Goal: Task Accomplishment & Management: Manage account settings

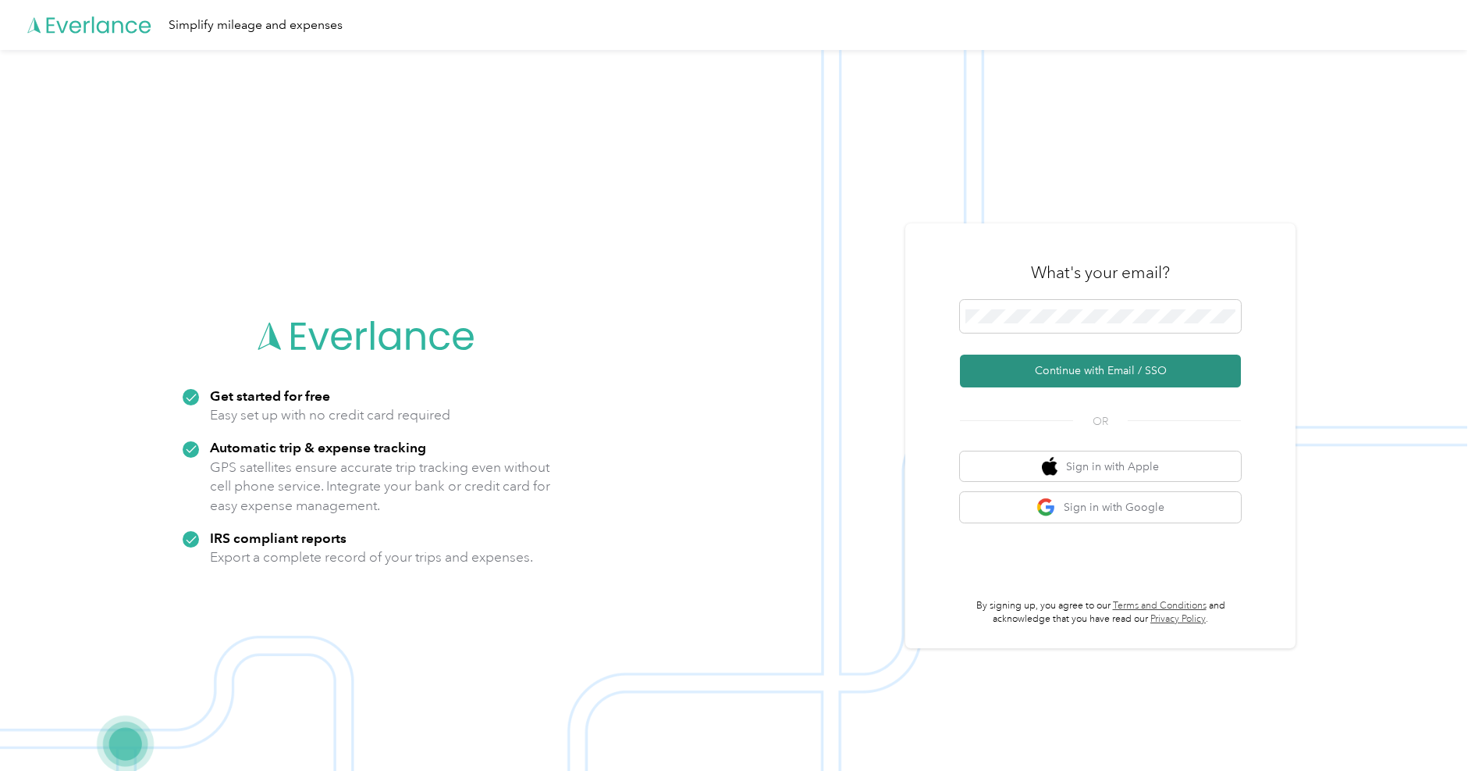
click at [1051, 378] on button "Continue with Email / SSO" at bounding box center [1100, 370] width 281 height 33
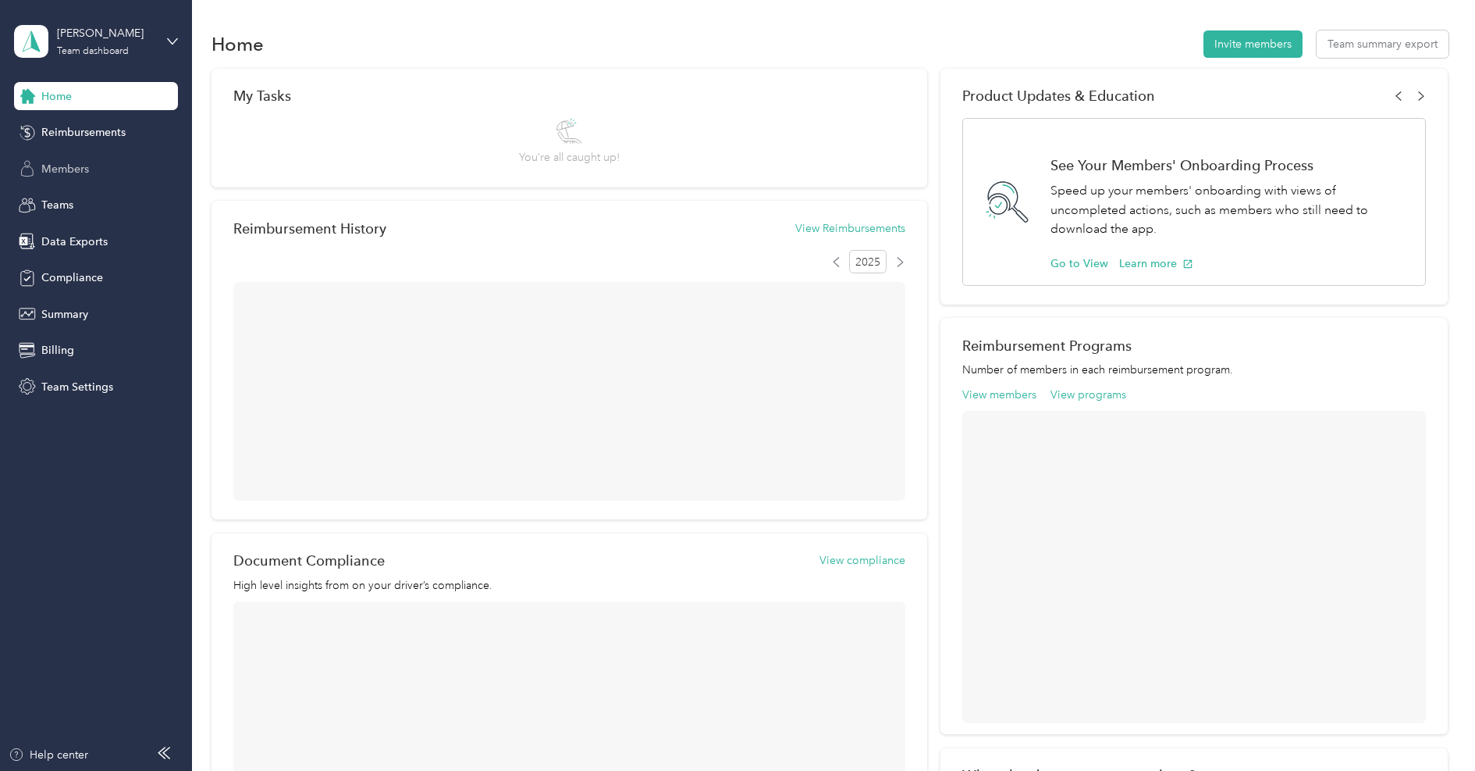
click at [83, 171] on span "Members" at bounding box center [65, 169] width 48 height 16
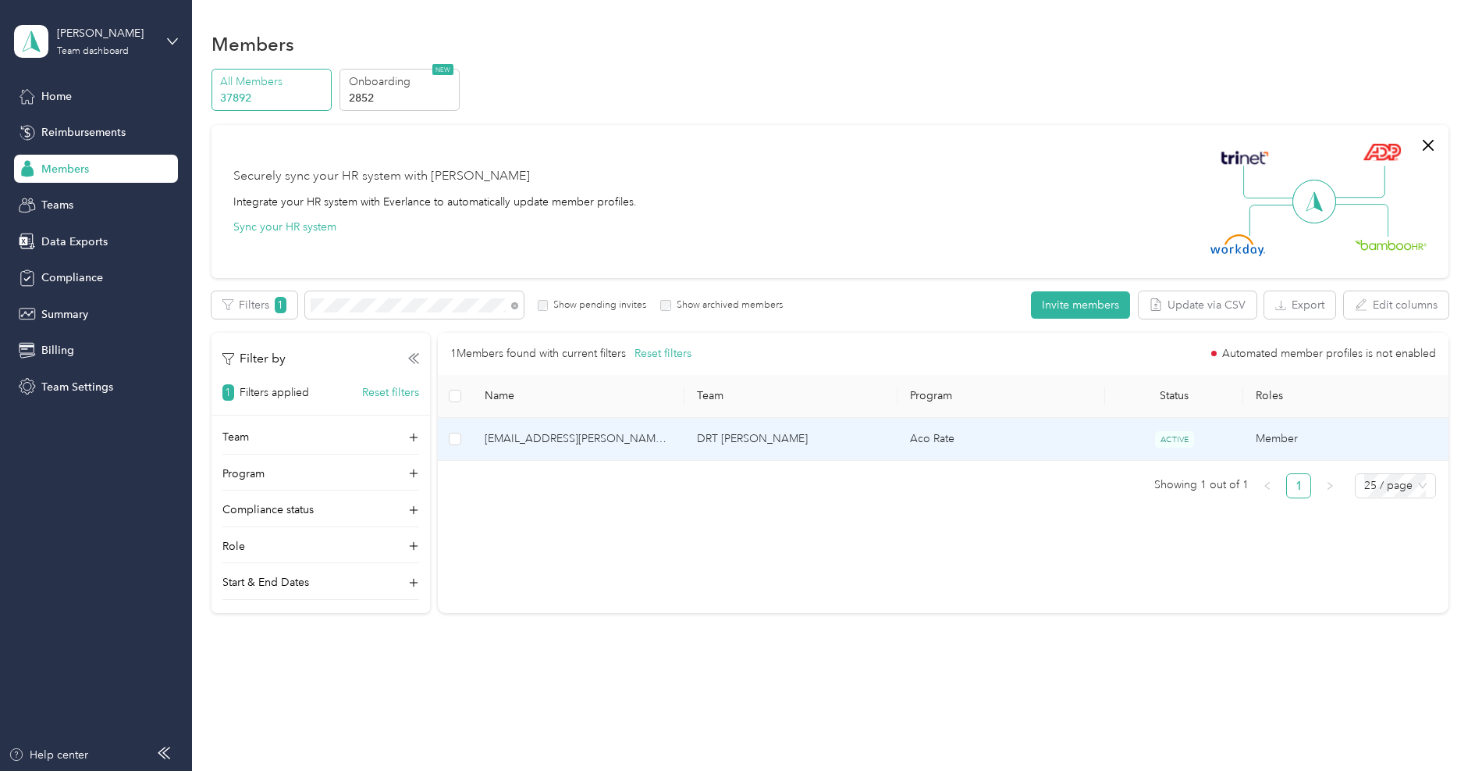
click at [658, 432] on span "[EMAIL_ADDRESS][PERSON_NAME][DOMAIN_NAME]" at bounding box center [579, 438] width 188 height 17
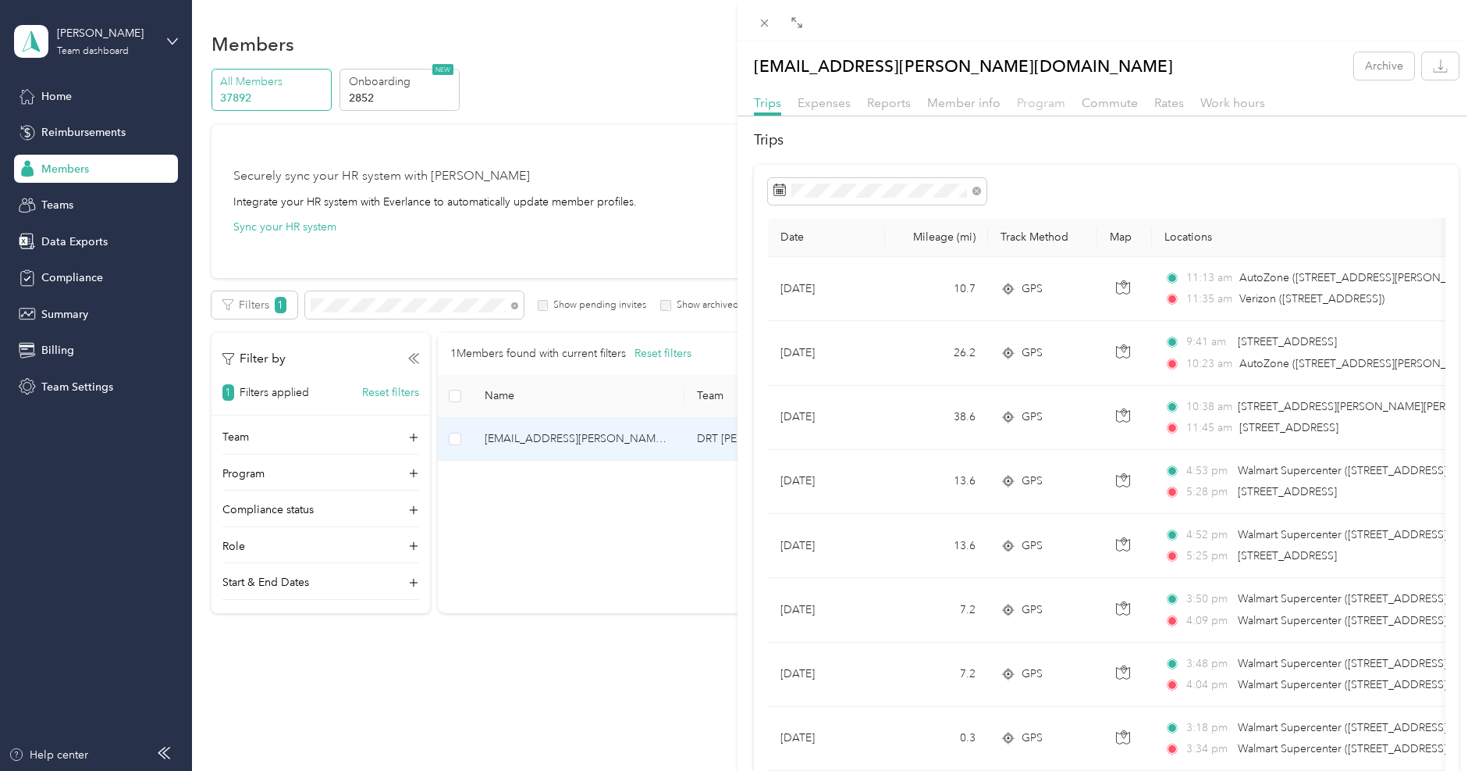
click at [1027, 105] on span "Program" at bounding box center [1041, 102] width 48 height 15
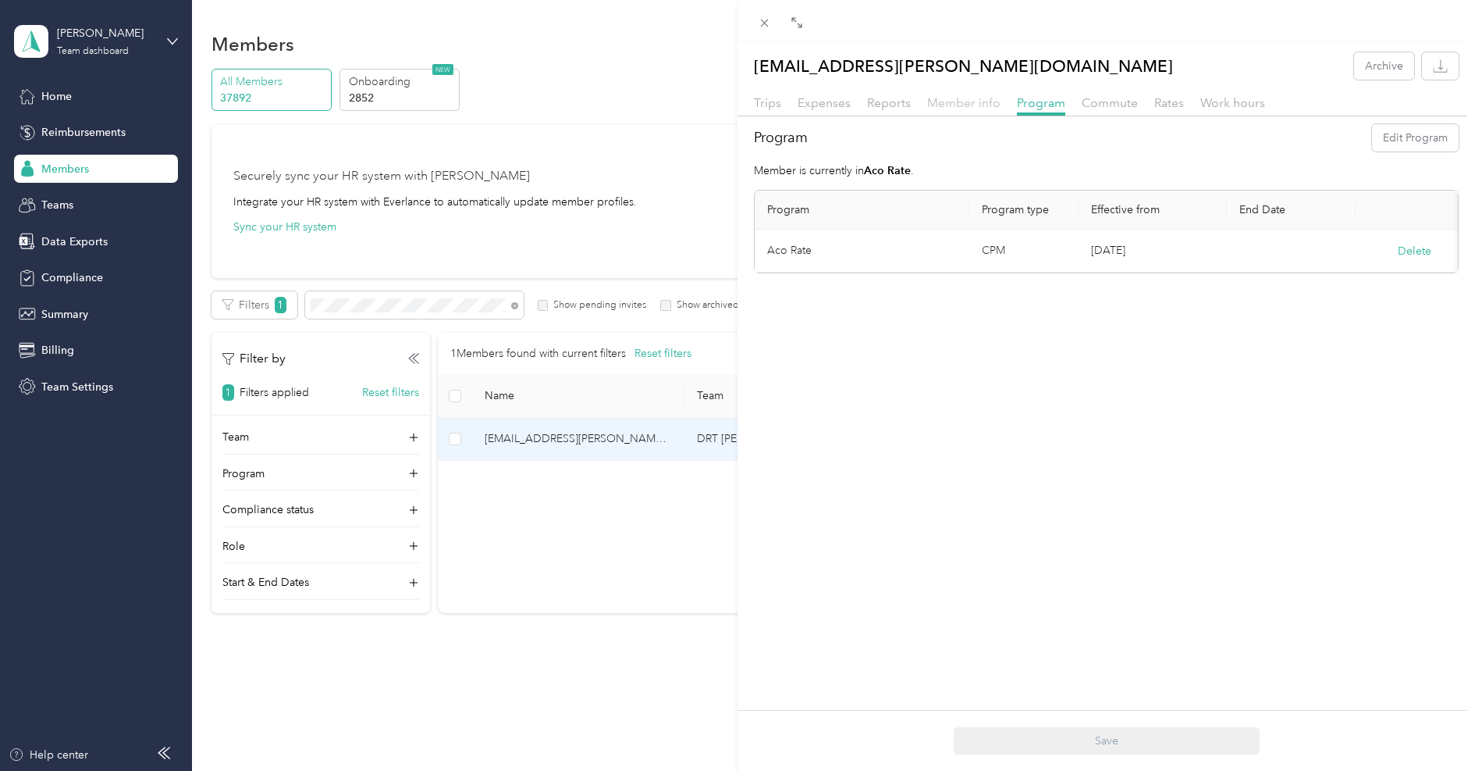
click at [960, 104] on span "Member info" at bounding box center [963, 102] width 73 height 15
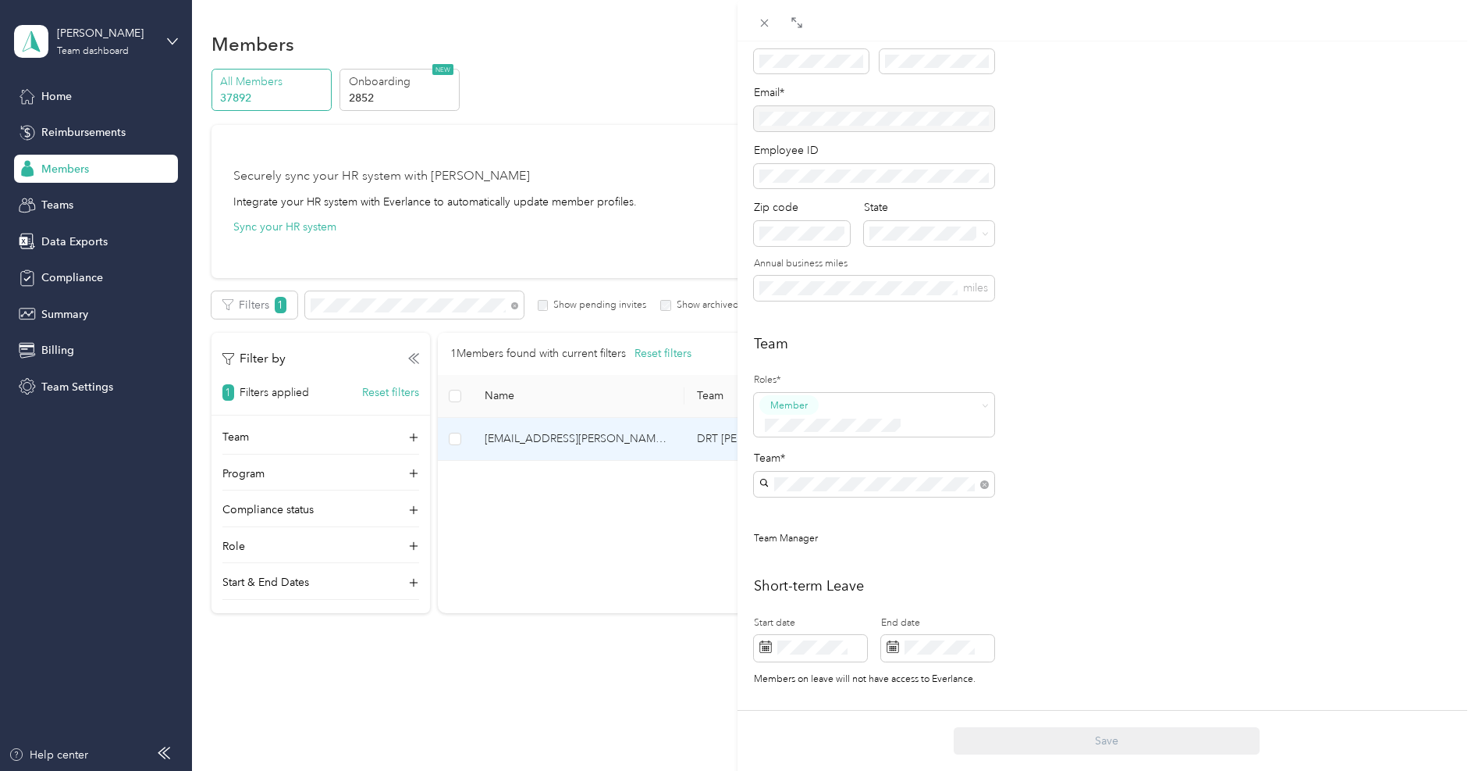
scroll to position [148, 0]
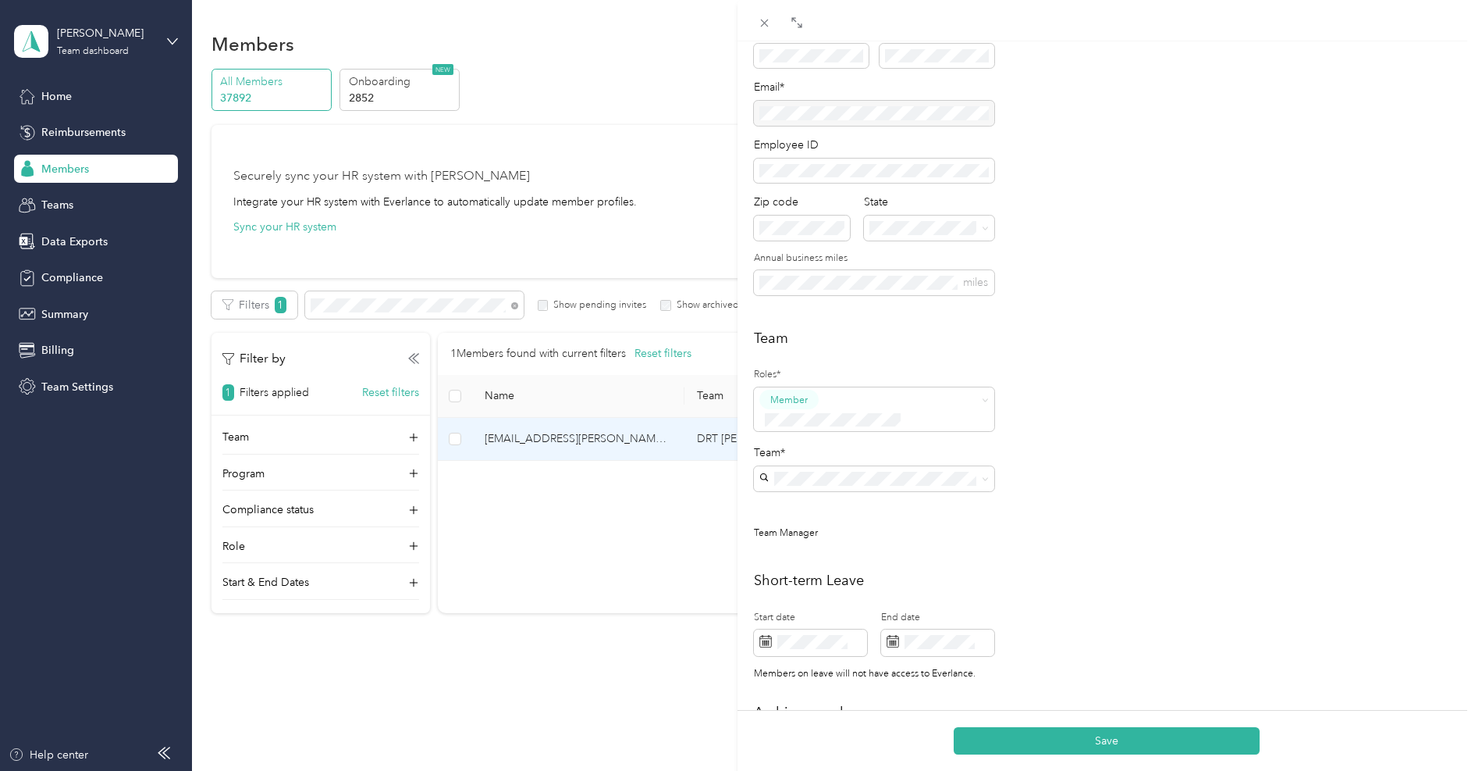
click at [806, 488] on span "[PERSON_NAME] team" at bounding box center [822, 485] width 114 height 13
click at [1084, 739] on button "Save" at bounding box center [1107, 740] width 306 height 27
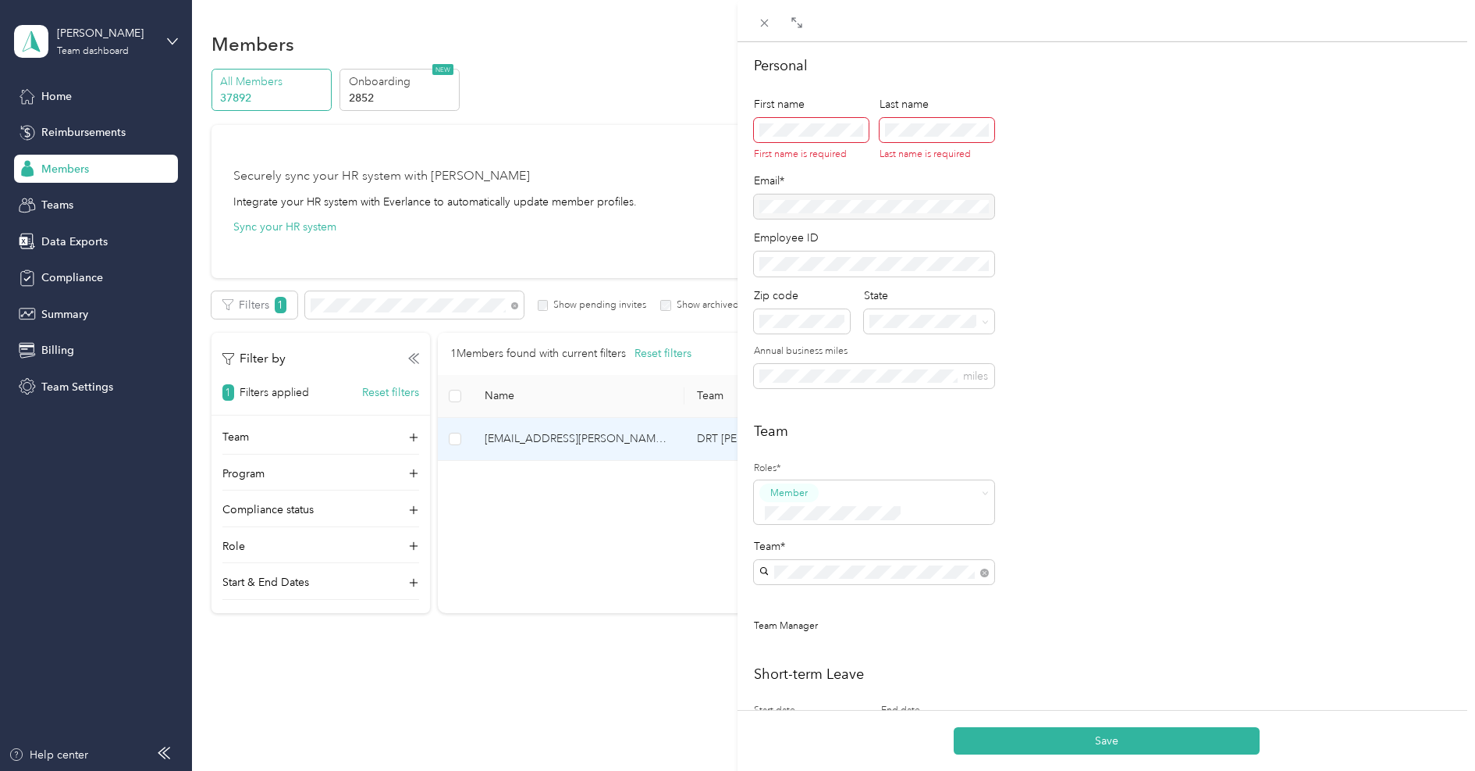
scroll to position [71, 0]
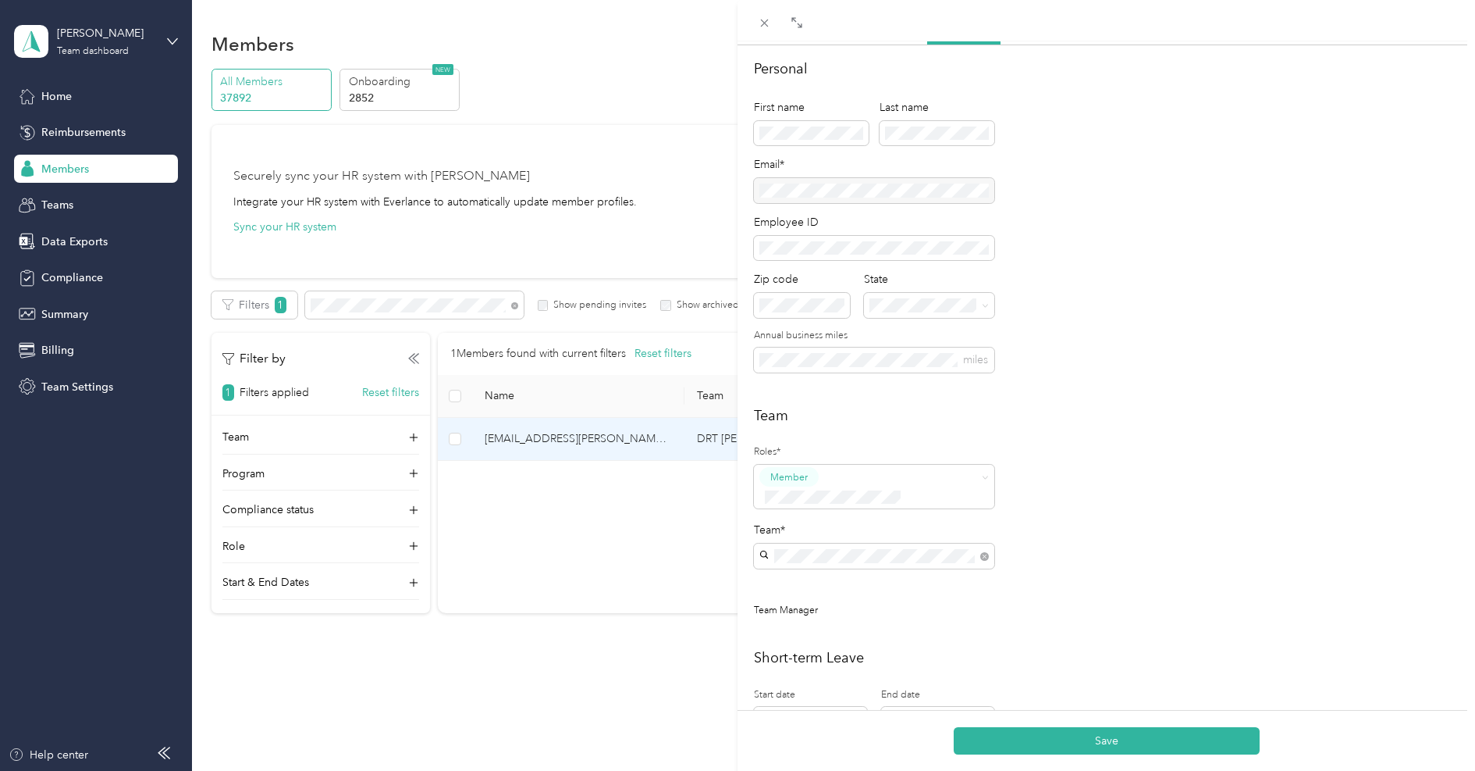
click at [1071, 66] on h2 "Personal" at bounding box center [1106, 69] width 705 height 21
click at [1102, 734] on button "Save" at bounding box center [1107, 740] width 306 height 27
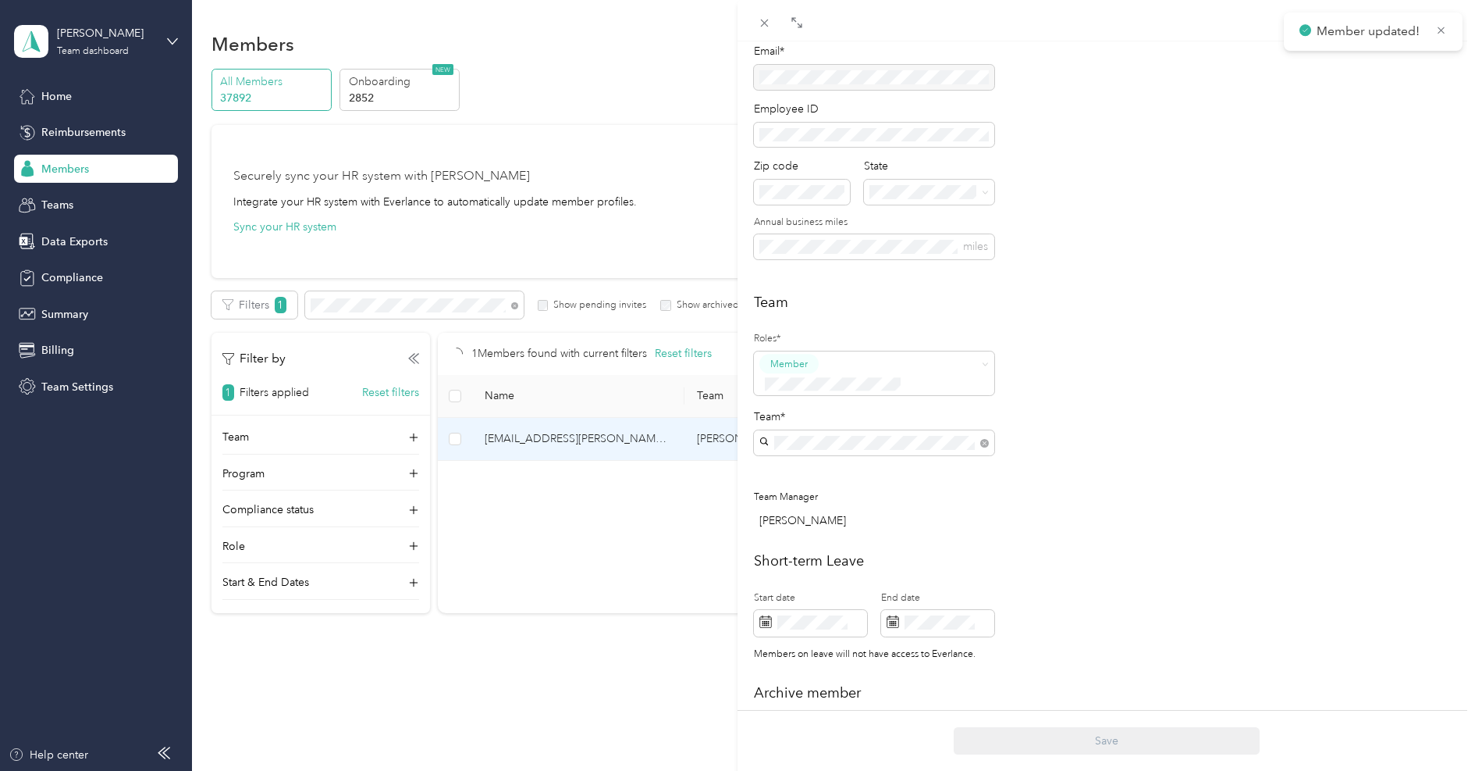
scroll to position [183, 0]
click at [769, 27] on icon at bounding box center [764, 22] width 13 height 13
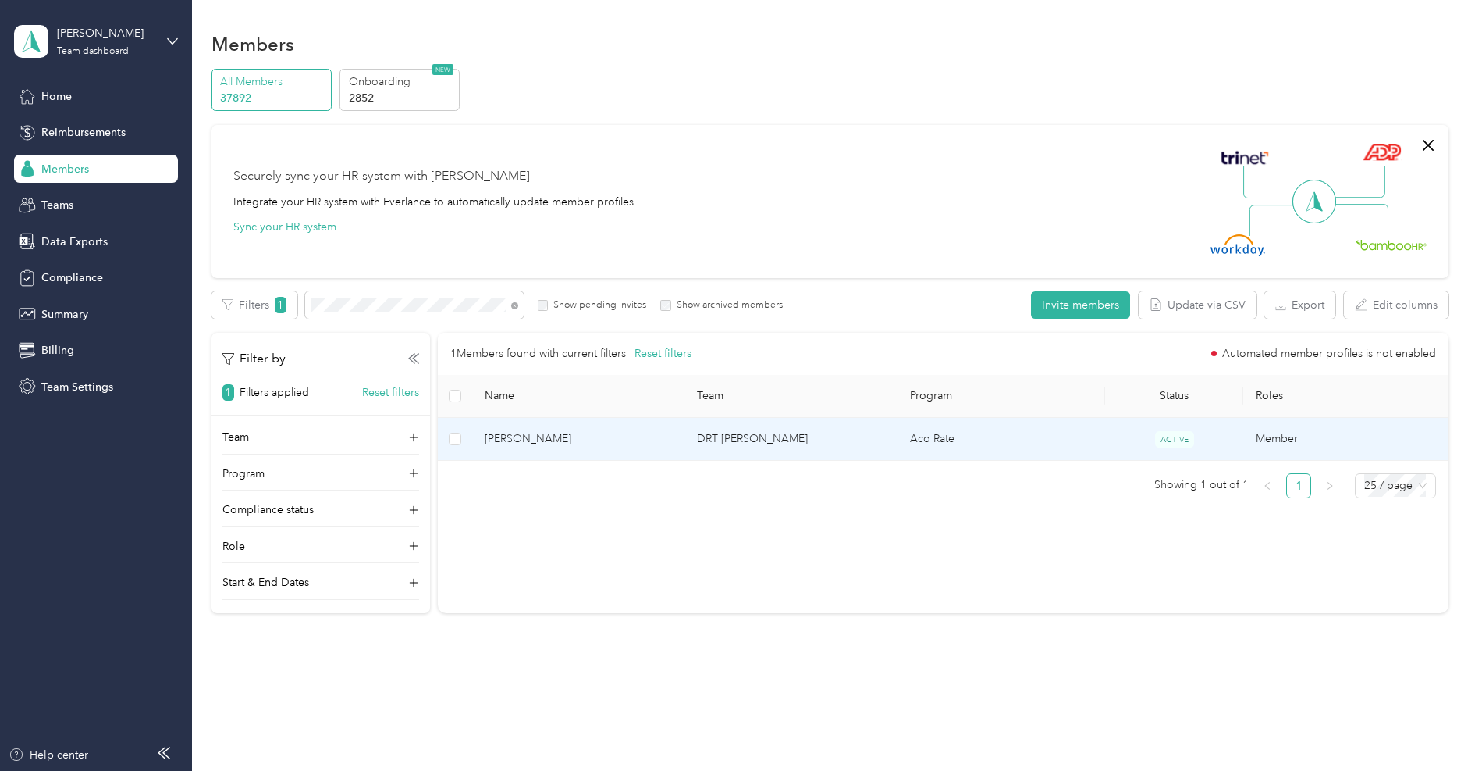
click at [542, 441] on span "[PERSON_NAME]" at bounding box center [579, 438] width 188 height 17
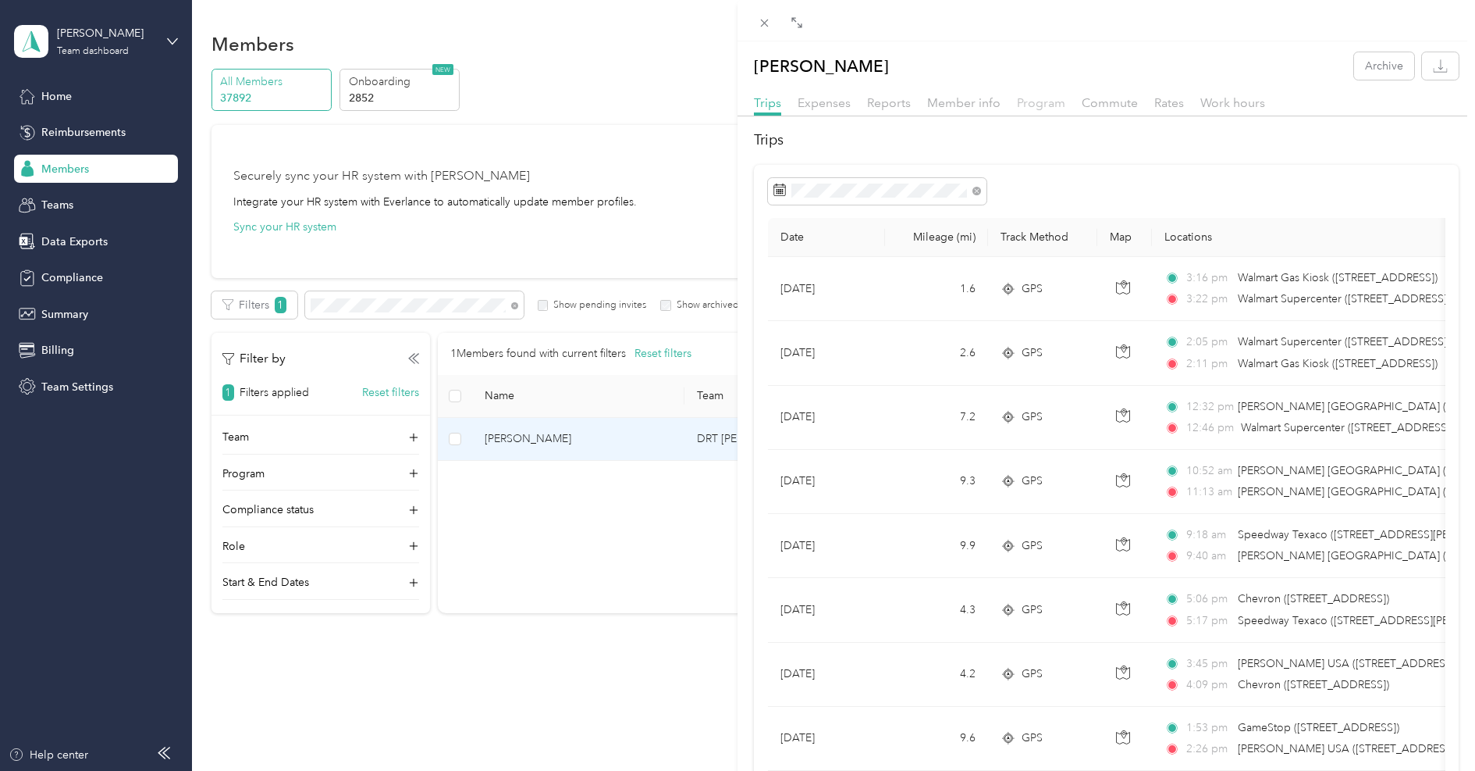
click at [1053, 98] on span "Program" at bounding box center [1041, 102] width 48 height 15
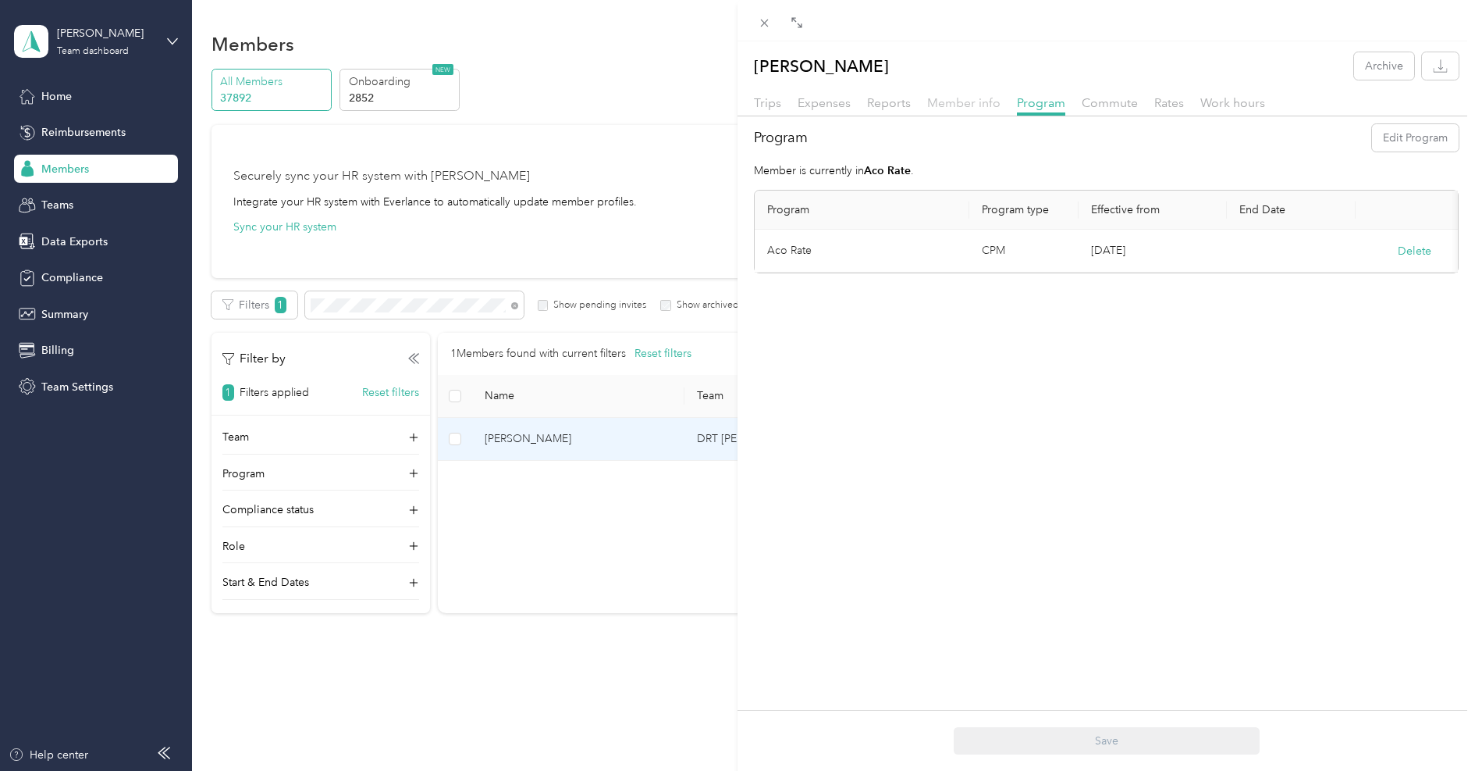
click at [971, 106] on span "Member info" at bounding box center [963, 102] width 73 height 15
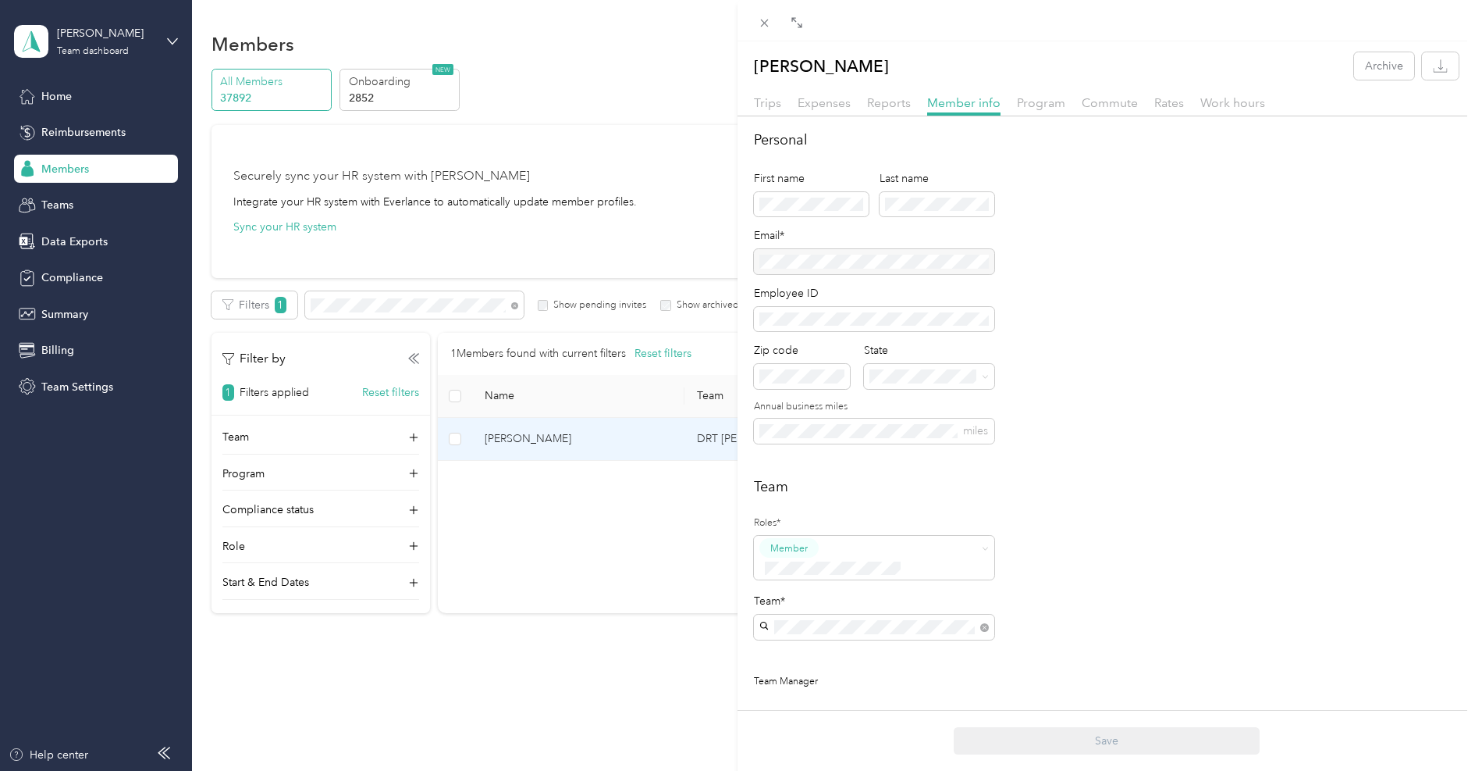
scroll to position [94, 0]
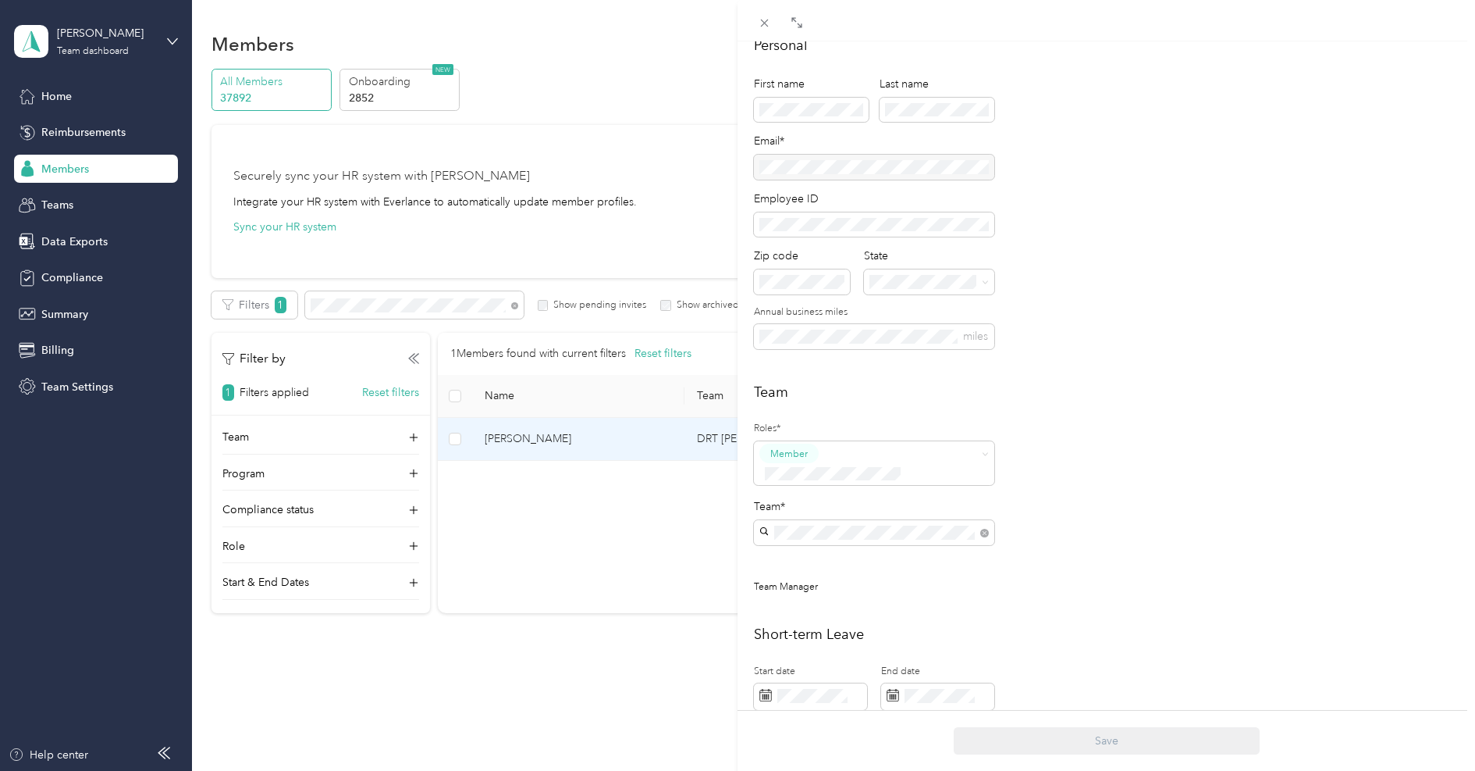
click at [842, 593] on div "[PERSON_NAME] team [PERSON_NAME]" at bounding box center [874, 596] width 219 height 36
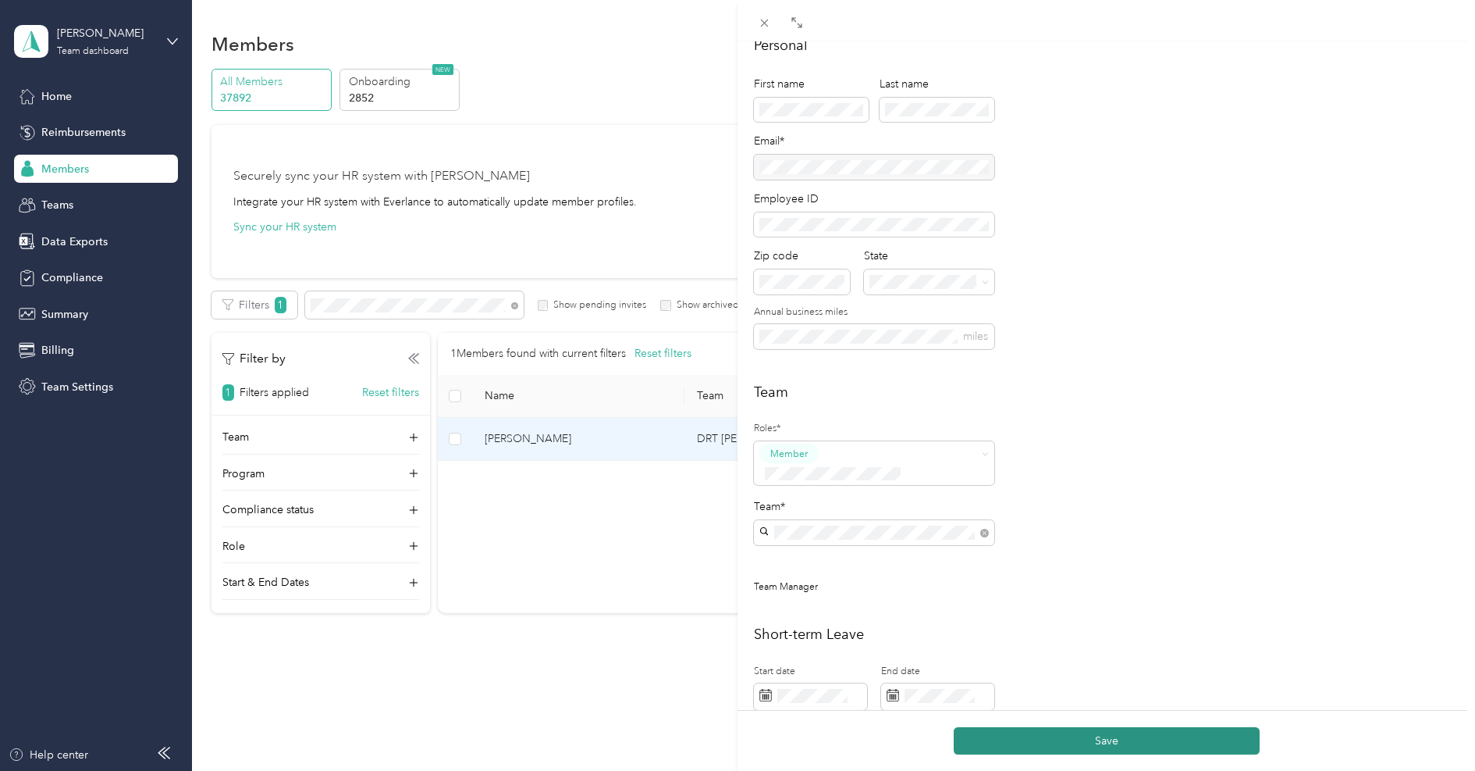
click at [1075, 736] on button "Save" at bounding box center [1107, 740] width 306 height 27
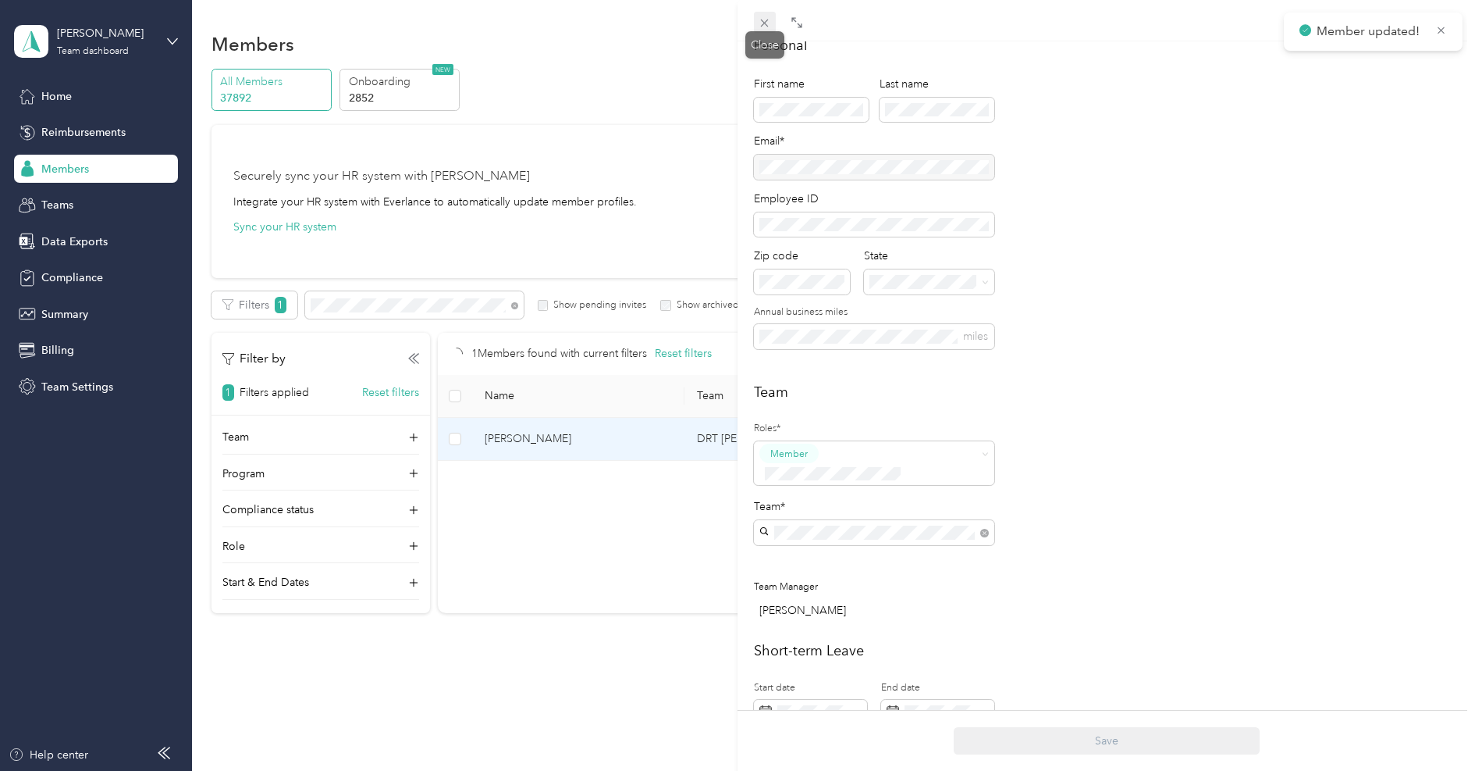
click at [757, 12] on span at bounding box center [765, 23] width 22 height 22
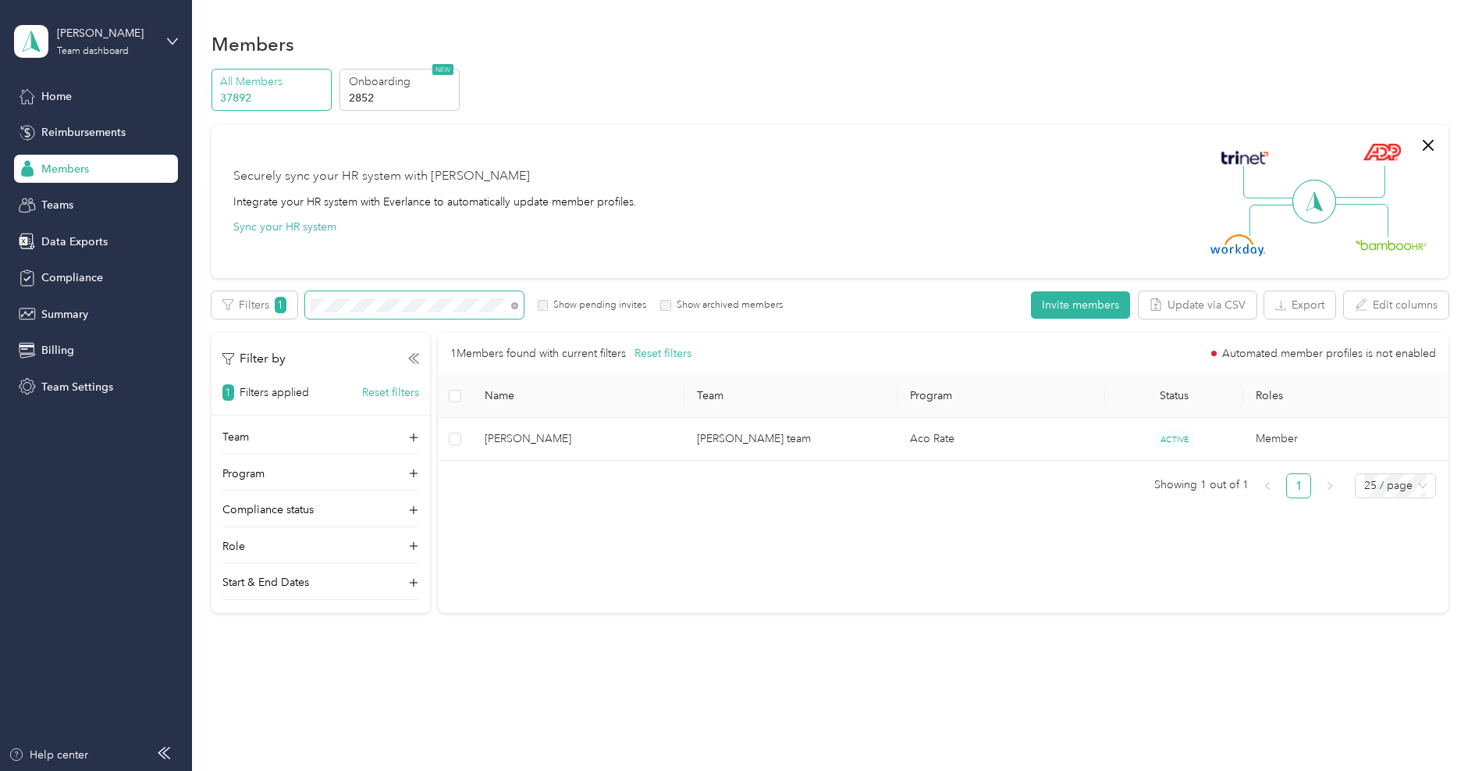
click at [410, 297] on span at bounding box center [414, 304] width 219 height 27
click at [411, 312] on span at bounding box center [414, 304] width 219 height 27
click at [441, 295] on span at bounding box center [414, 304] width 219 height 27
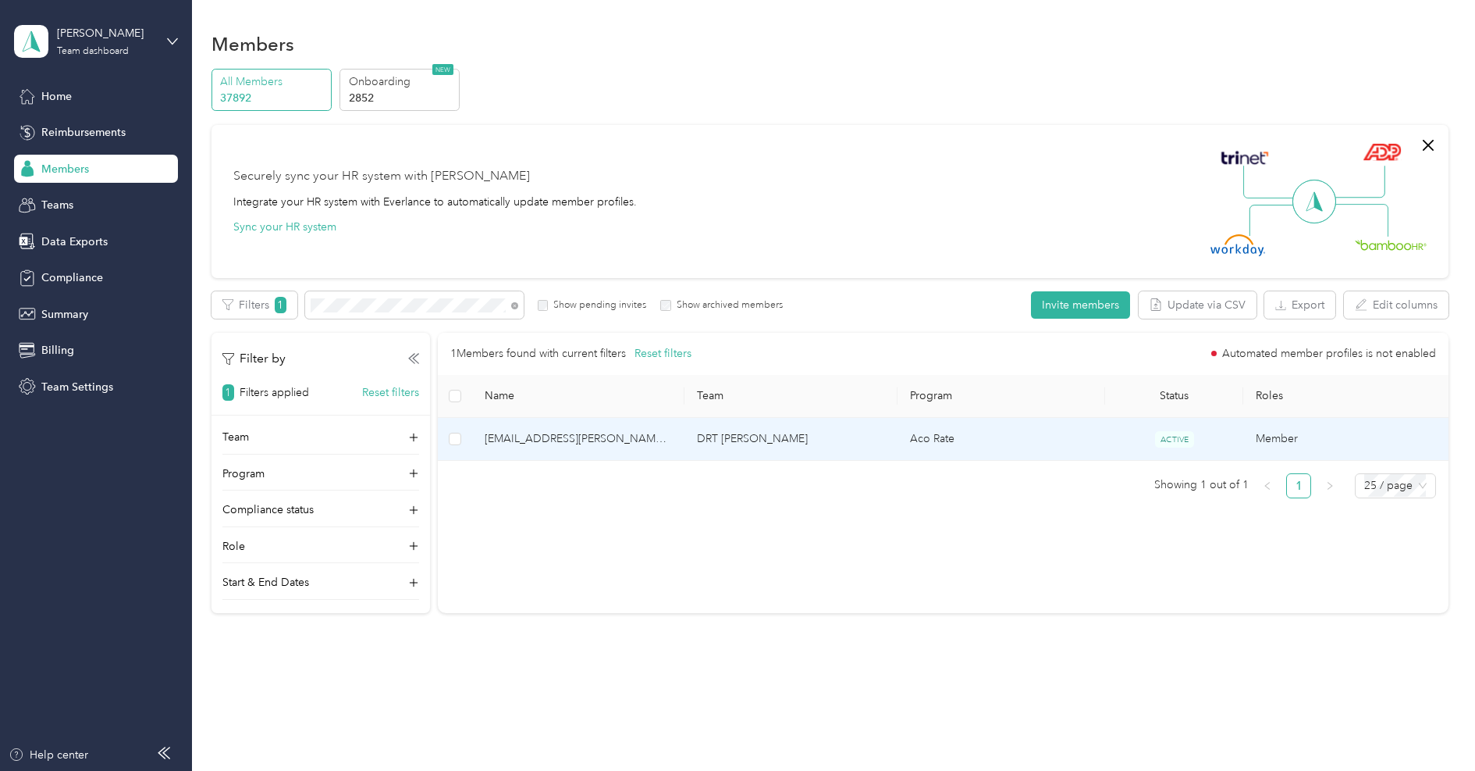
click at [582, 432] on span "[EMAIL_ADDRESS][PERSON_NAME][DOMAIN_NAME]" at bounding box center [579, 438] width 188 height 17
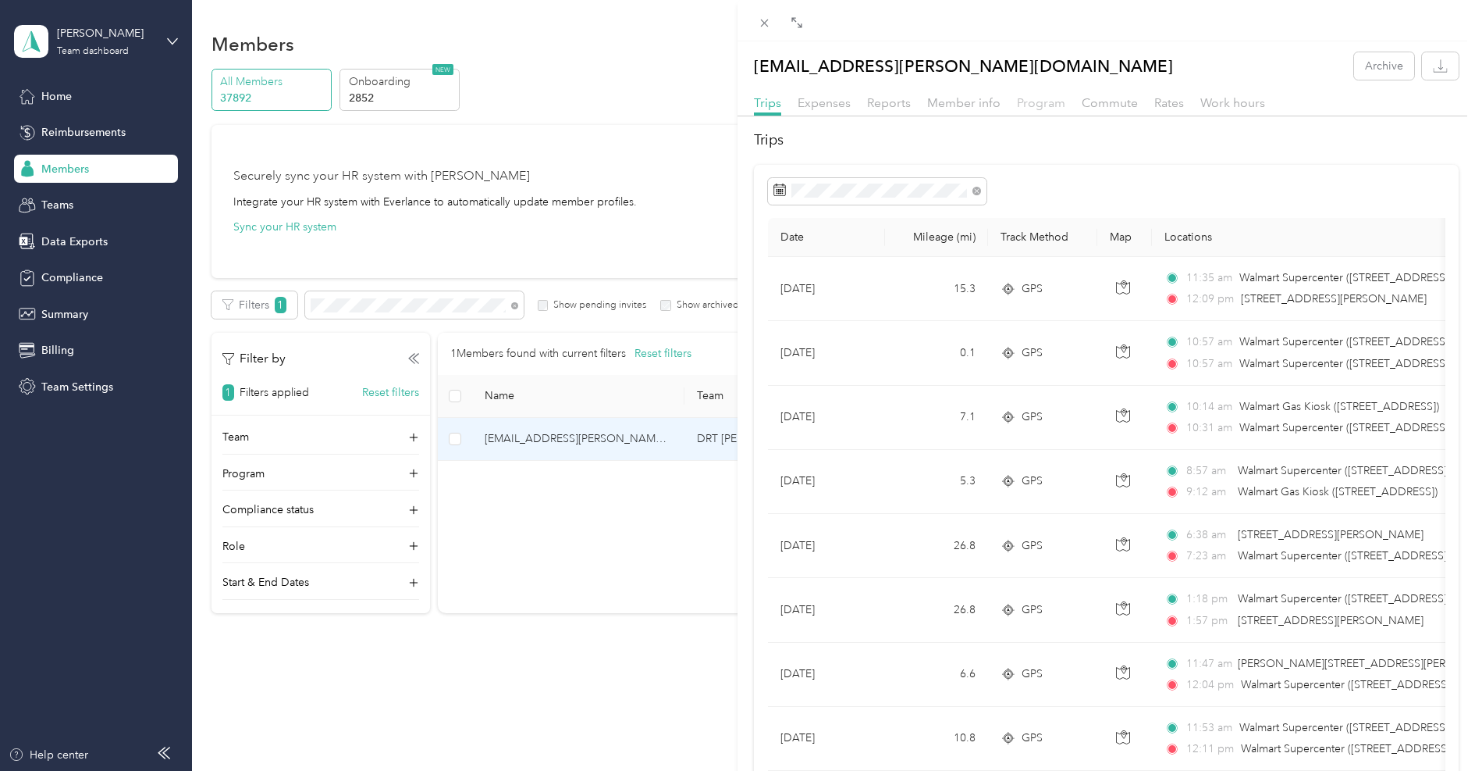
click at [1028, 106] on span "Program" at bounding box center [1041, 102] width 48 height 15
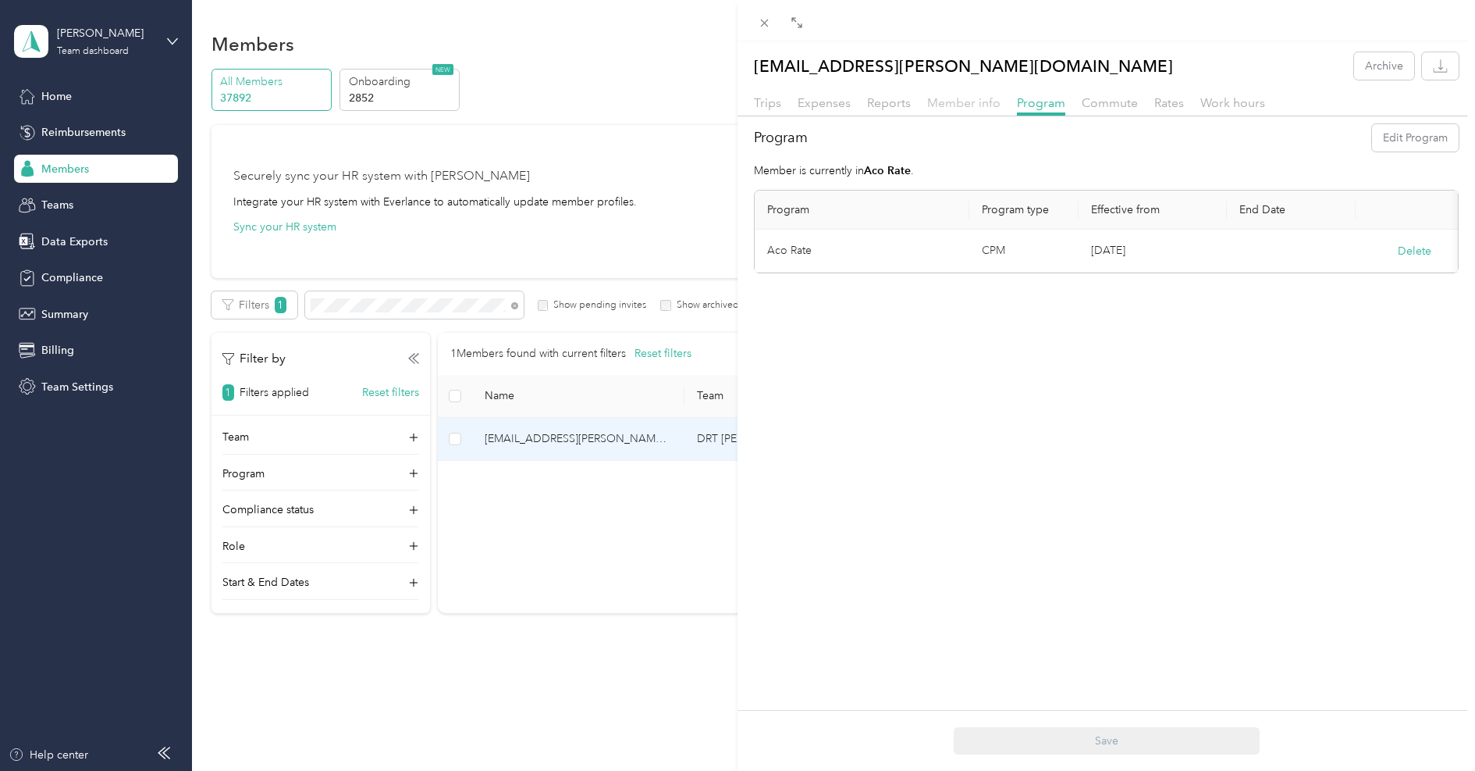
click at [978, 107] on span "Member info" at bounding box center [963, 102] width 73 height 15
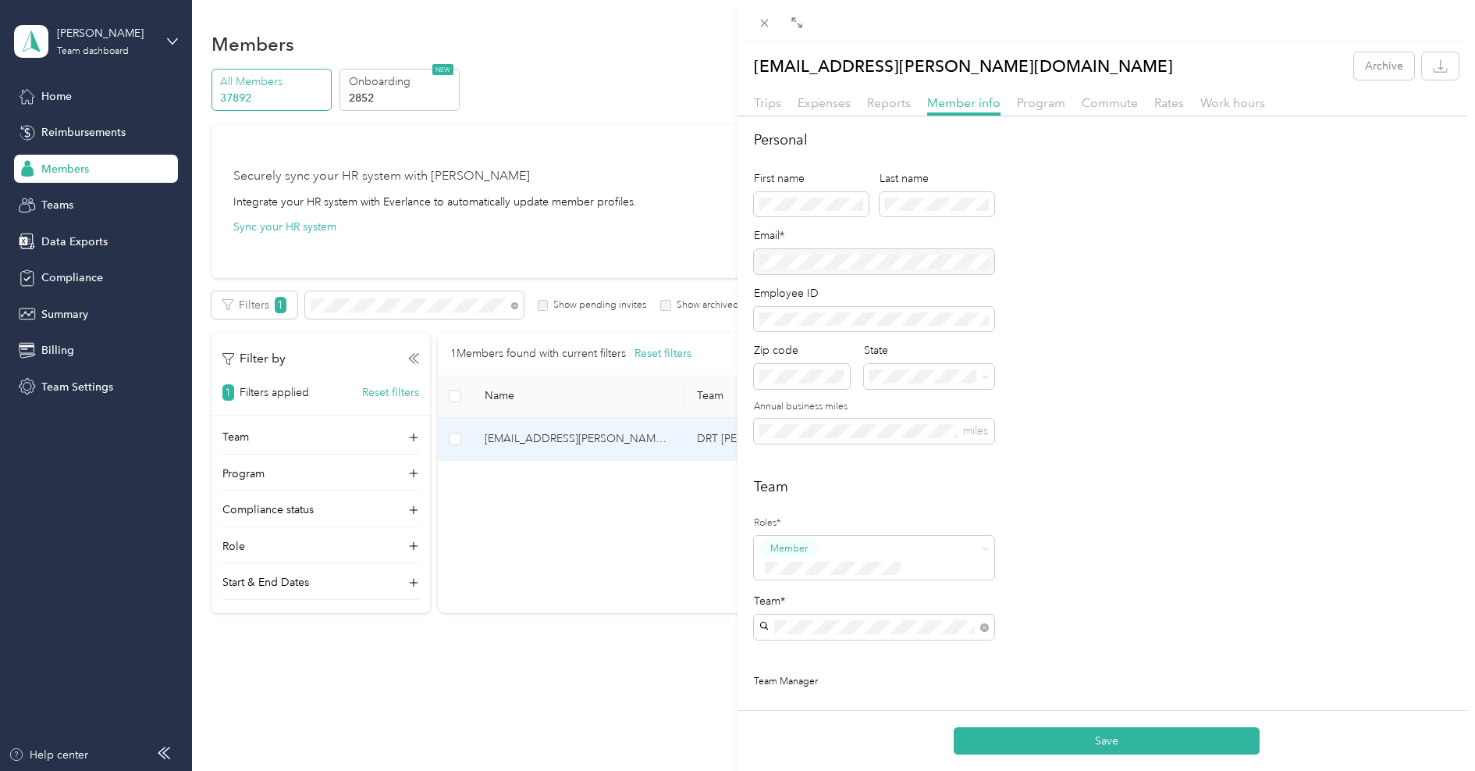
click at [872, 643] on div "[PERSON_NAME] team [PERSON_NAME]" at bounding box center [874, 645] width 219 height 36
click at [1059, 740] on button "Save" at bounding box center [1107, 740] width 306 height 27
click at [1091, 739] on button "Save" at bounding box center [1107, 740] width 306 height 27
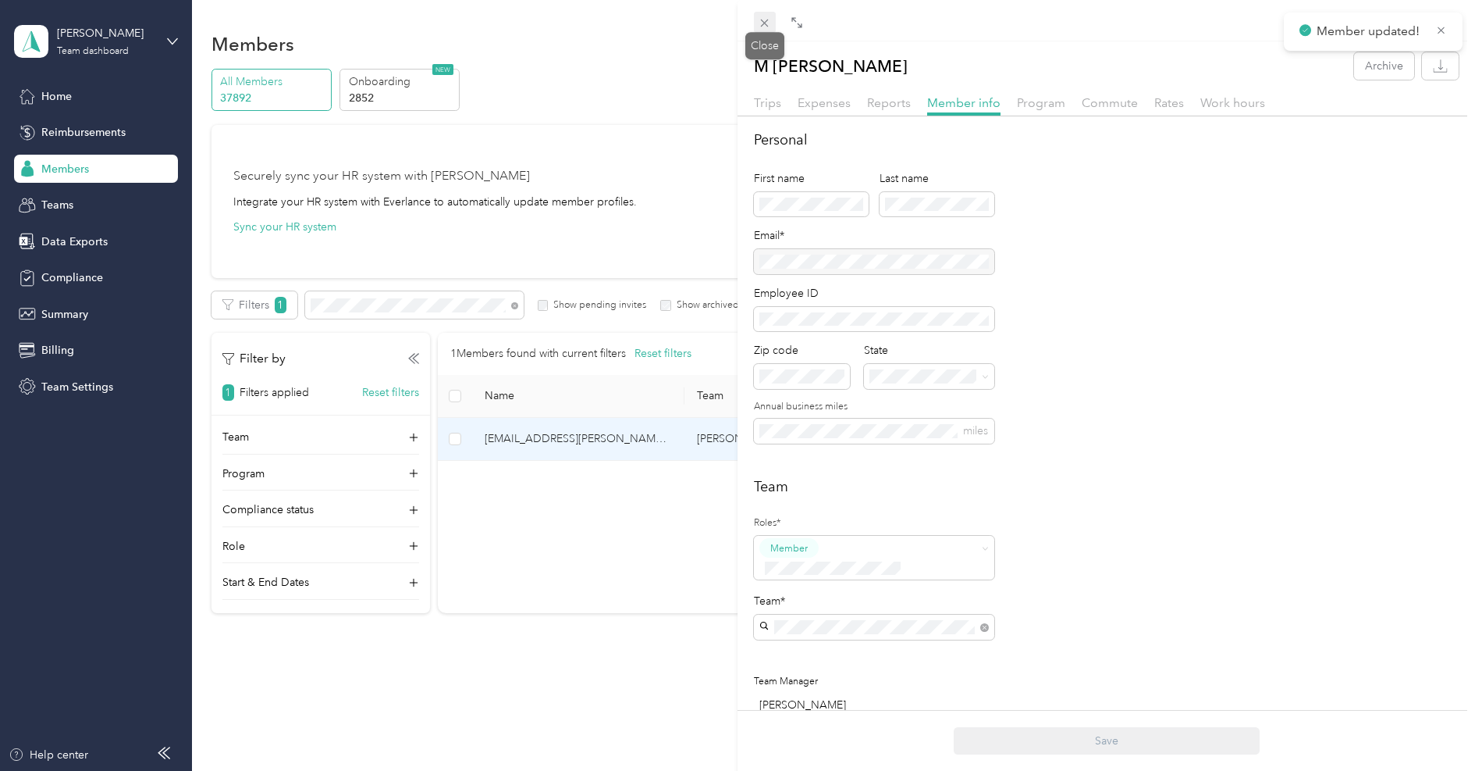
click at [768, 27] on icon at bounding box center [764, 22] width 13 height 13
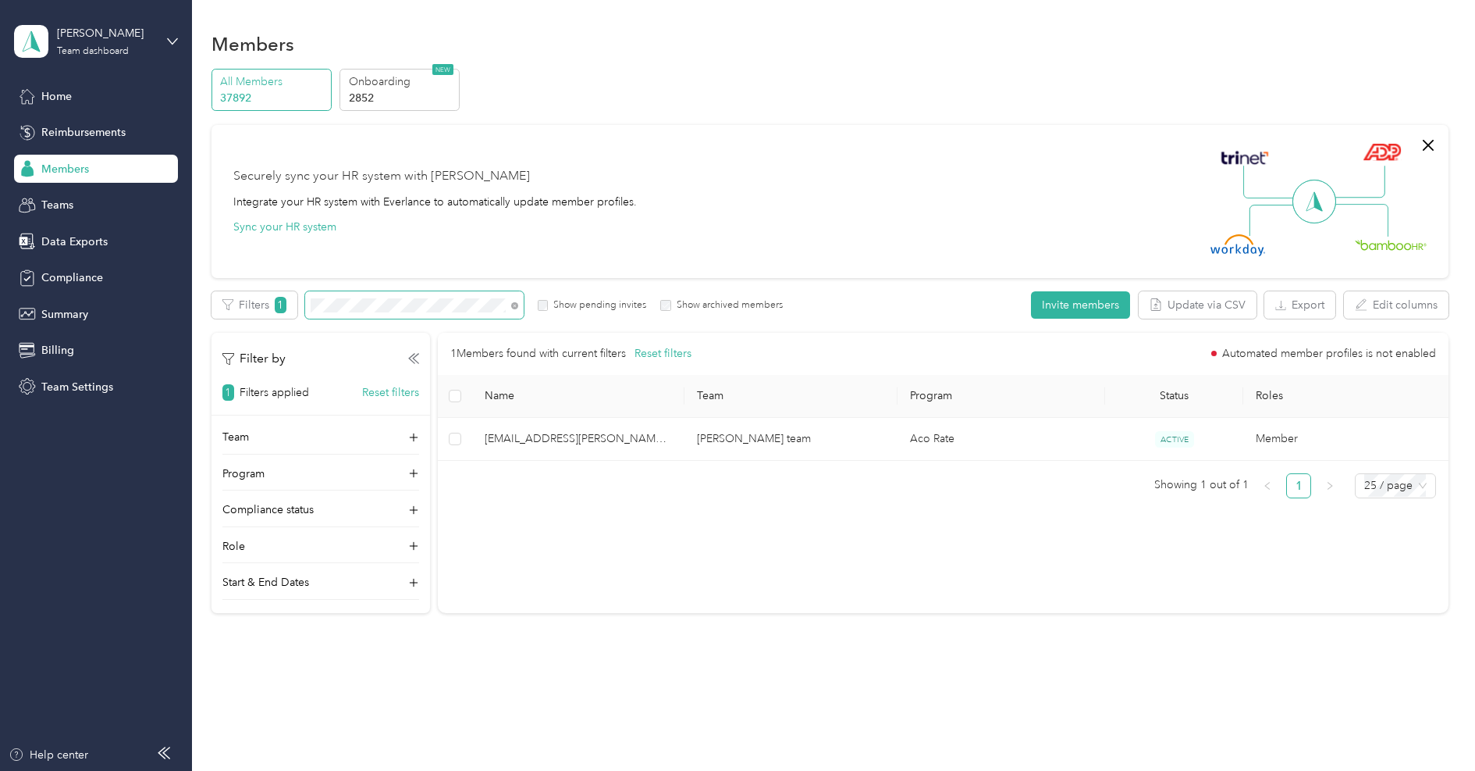
click at [404, 295] on span at bounding box center [414, 304] width 219 height 27
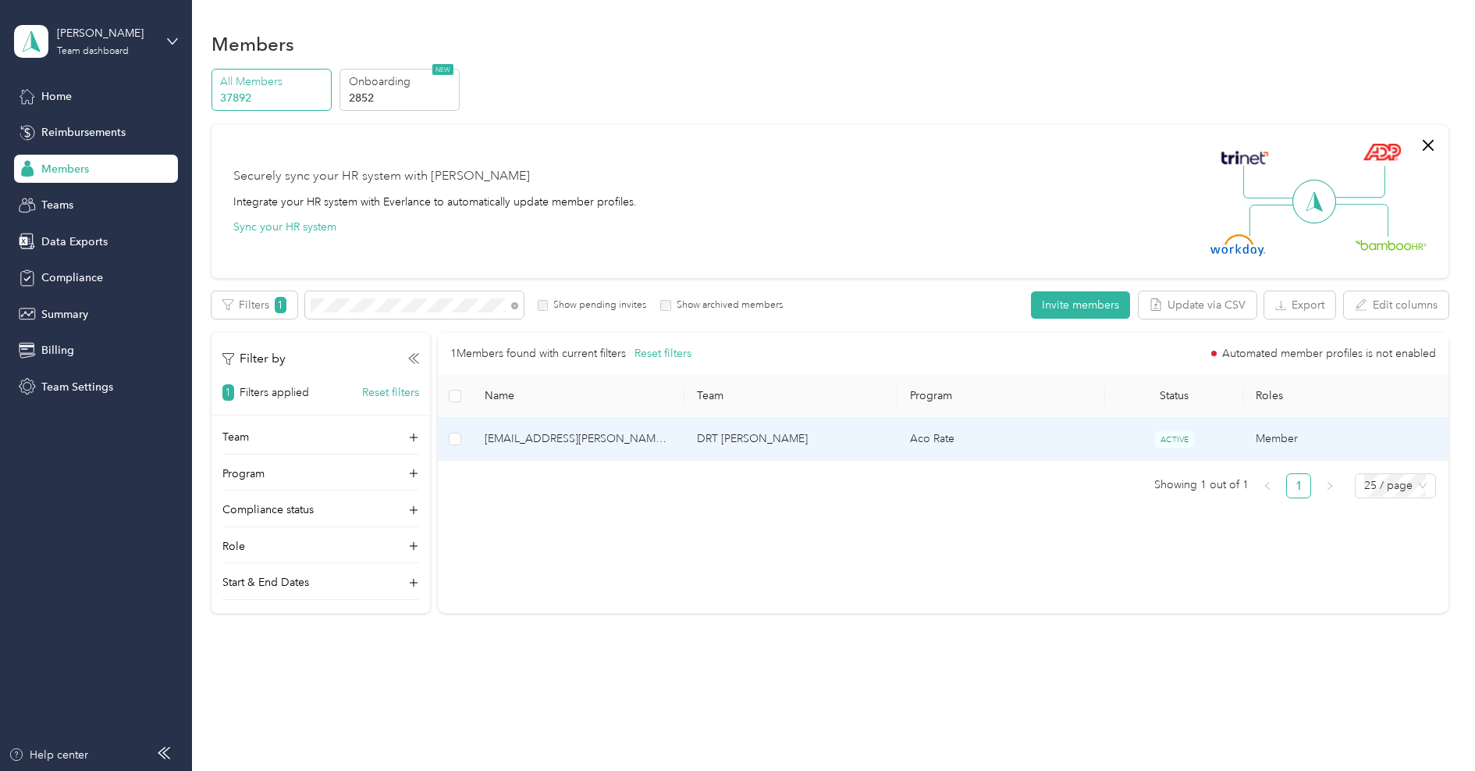
click at [611, 448] on td "[EMAIL_ADDRESS][PERSON_NAME][DOMAIN_NAME]" at bounding box center [578, 439] width 213 height 43
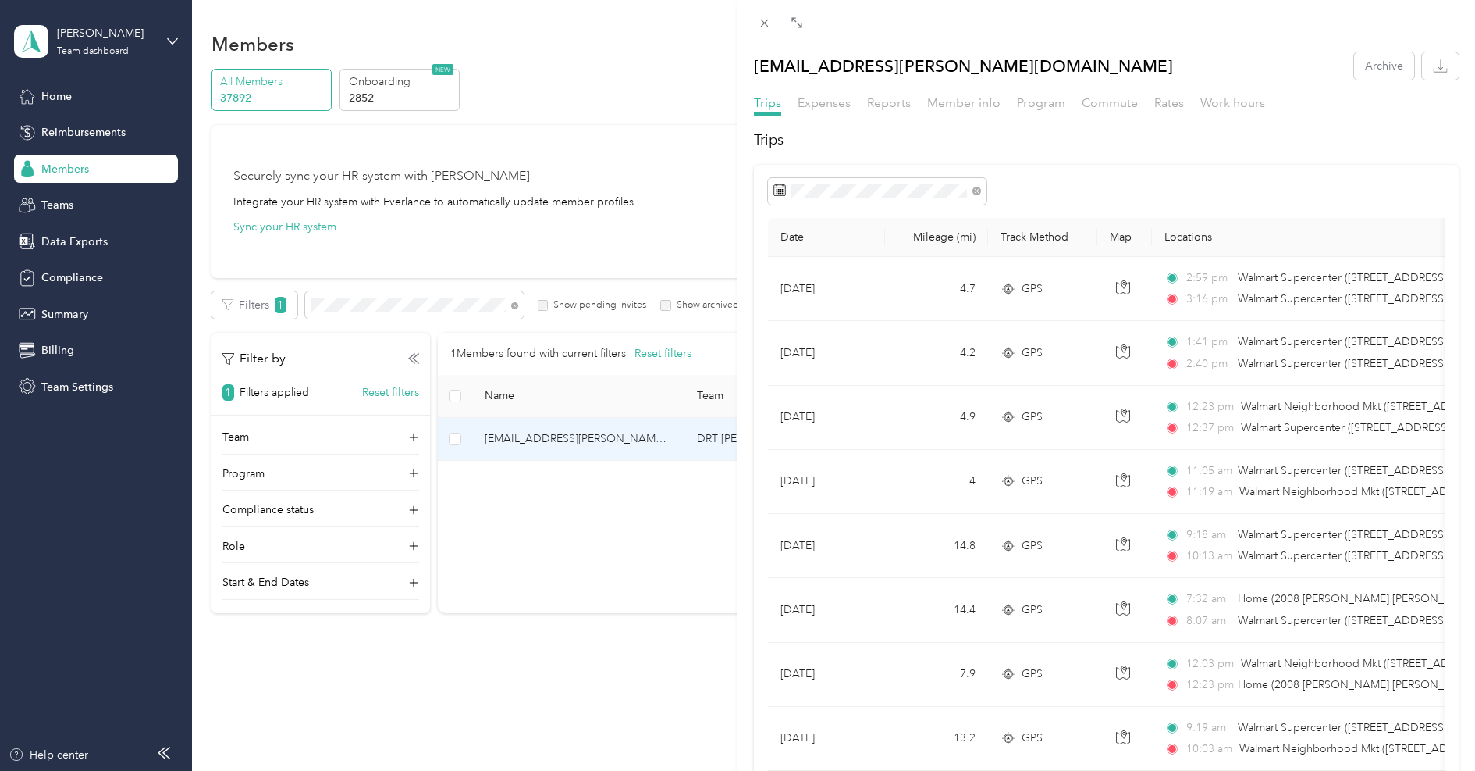
click at [1033, 101] on span "Program" at bounding box center [1041, 102] width 48 height 15
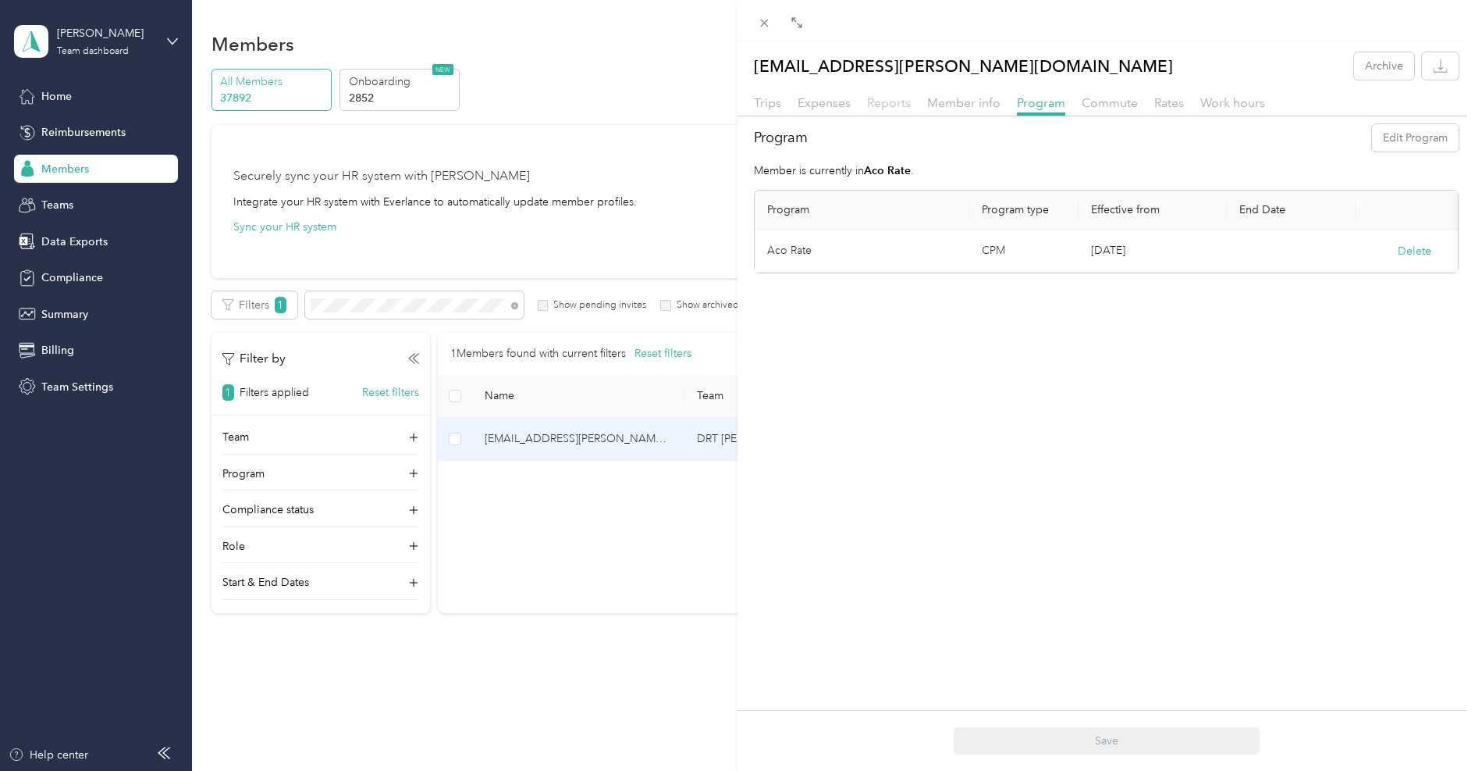
click at [894, 105] on span "Reports" at bounding box center [889, 102] width 44 height 15
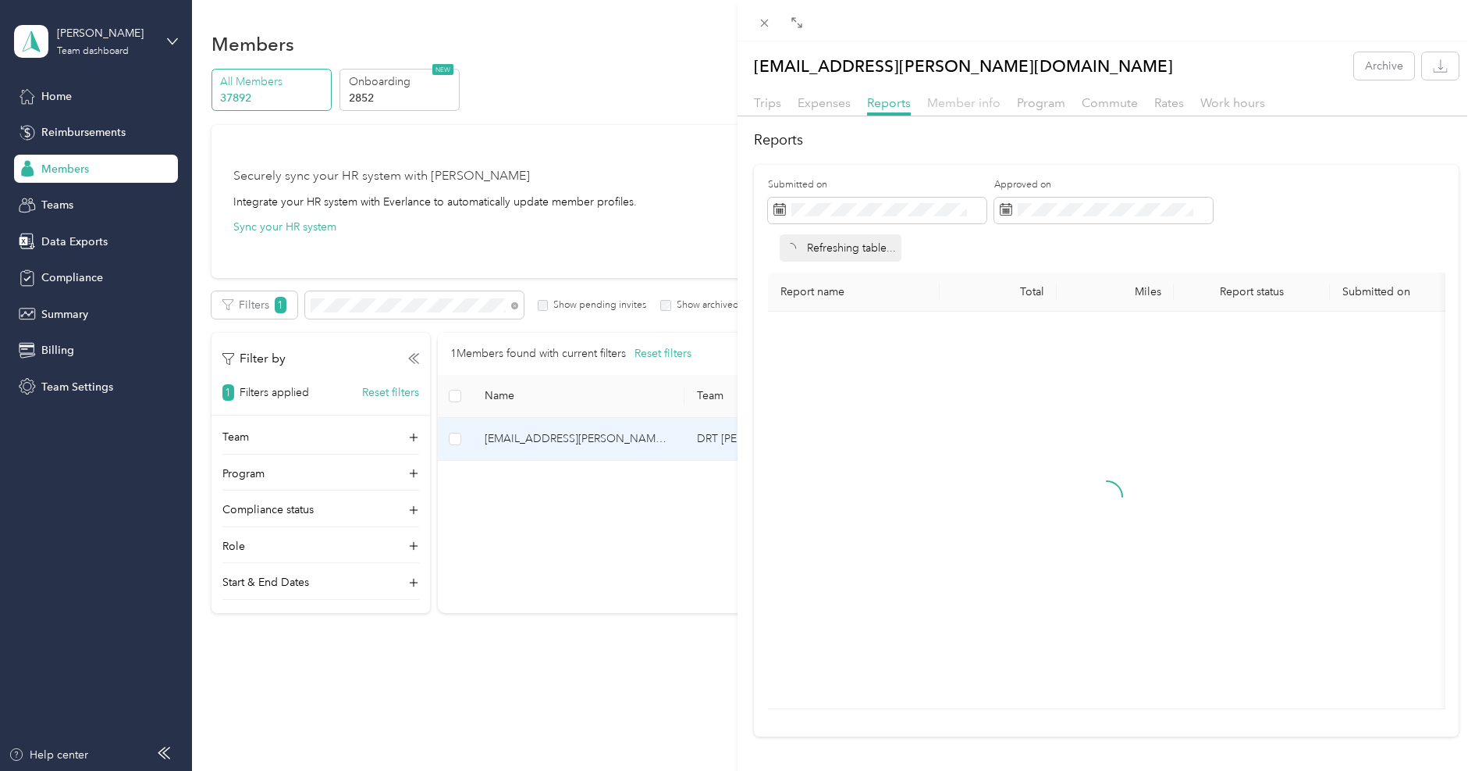
click at [952, 103] on span "Member info" at bounding box center [963, 102] width 73 height 15
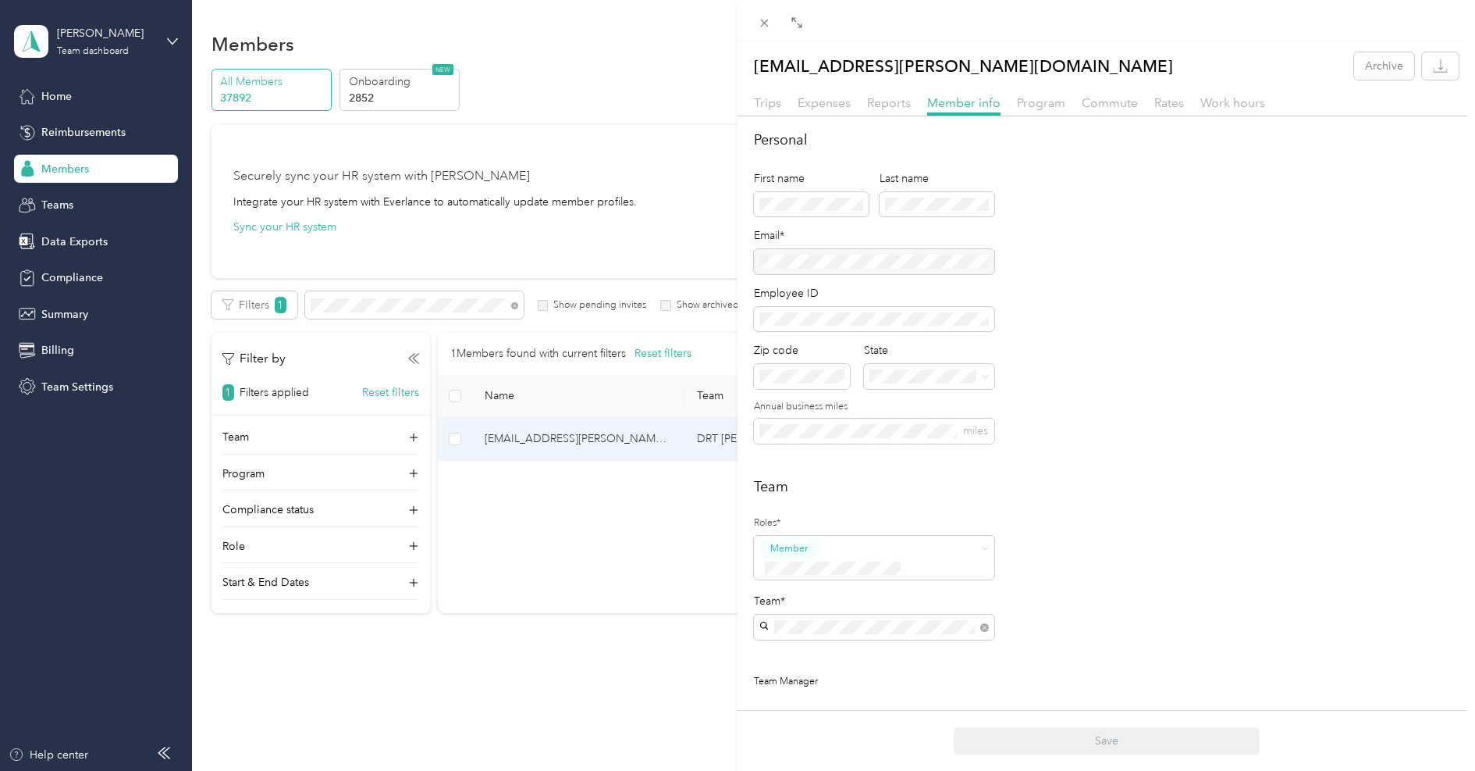
click at [823, 689] on div "[PERSON_NAME] team [PERSON_NAME]" at bounding box center [874, 692] width 219 height 36
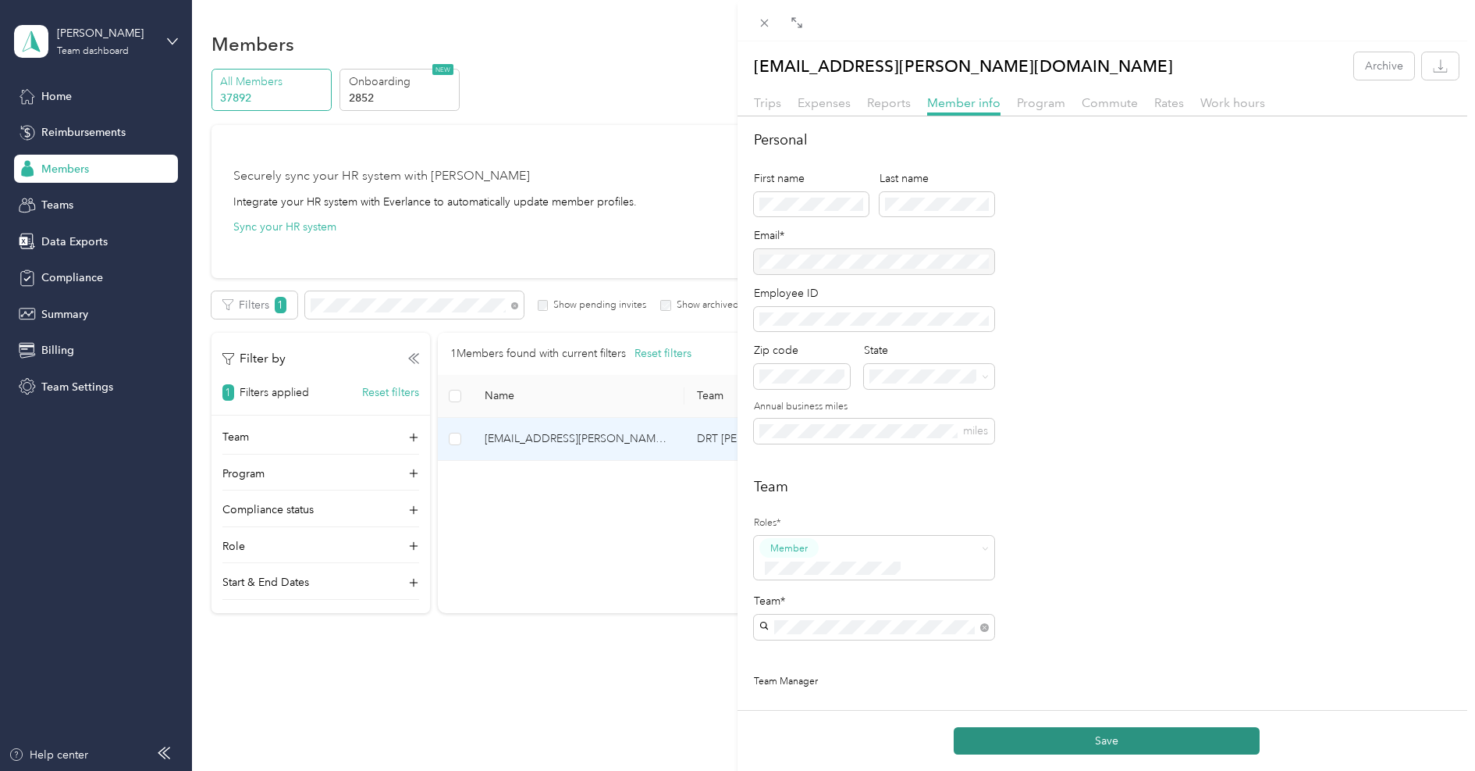
click at [1066, 732] on button "Save" at bounding box center [1107, 740] width 306 height 27
click at [885, 151] on h2 "Personal" at bounding box center [1106, 140] width 705 height 21
click at [1009, 735] on button "Save" at bounding box center [1107, 740] width 306 height 27
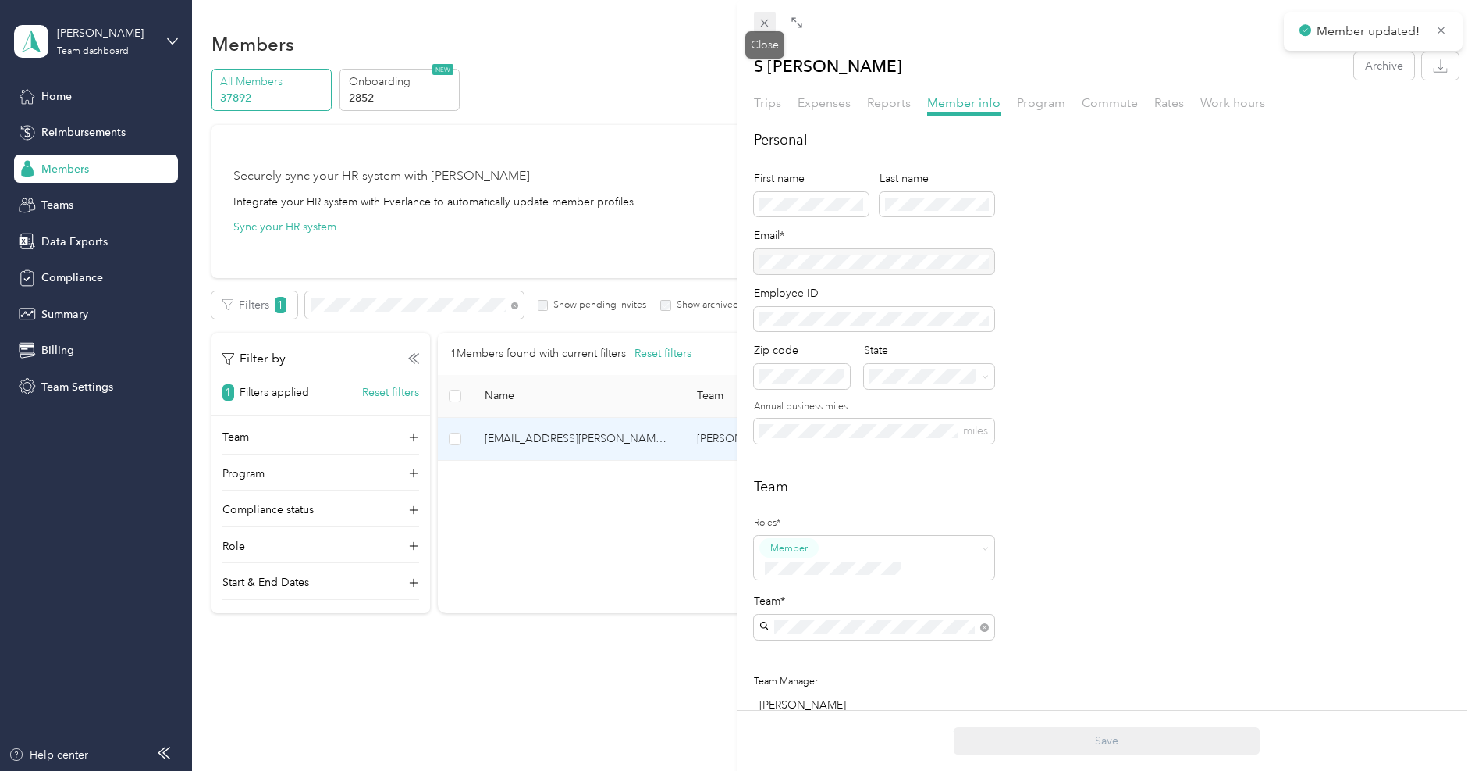
click at [764, 23] on icon at bounding box center [765, 24] width 8 height 8
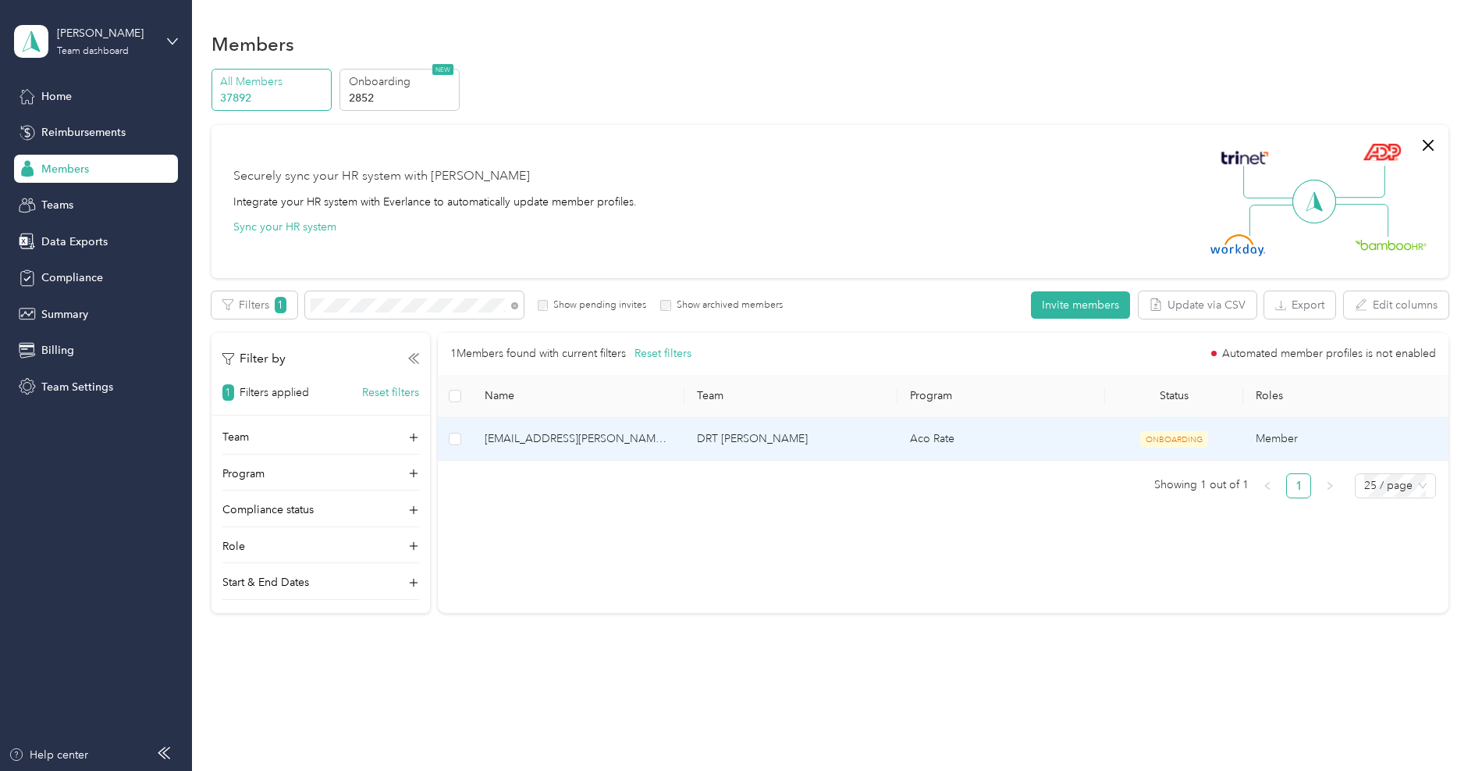
click at [530, 442] on span "[EMAIL_ADDRESS][PERSON_NAME][DOMAIN_NAME]" at bounding box center [579, 438] width 188 height 17
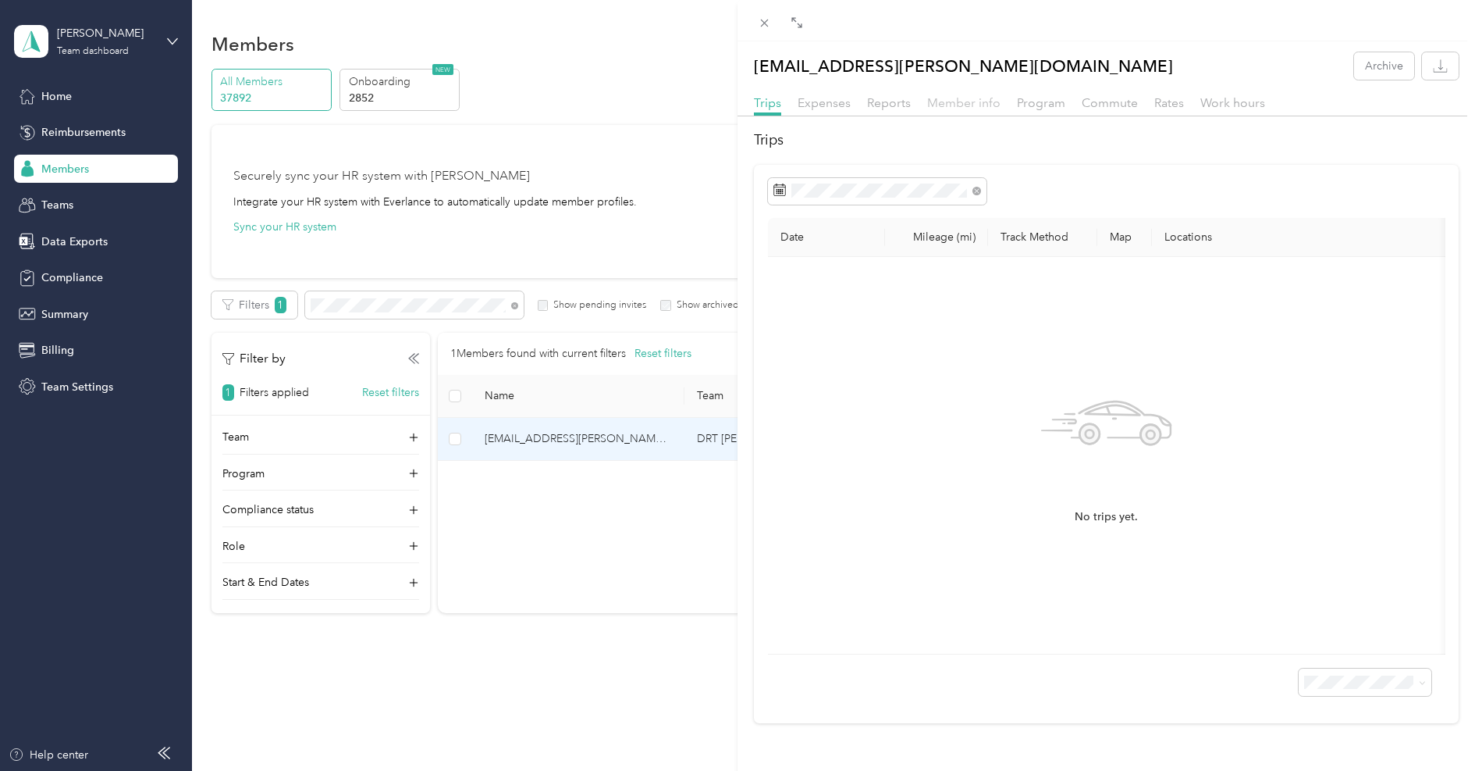
click at [948, 108] on span "Member info" at bounding box center [963, 102] width 73 height 15
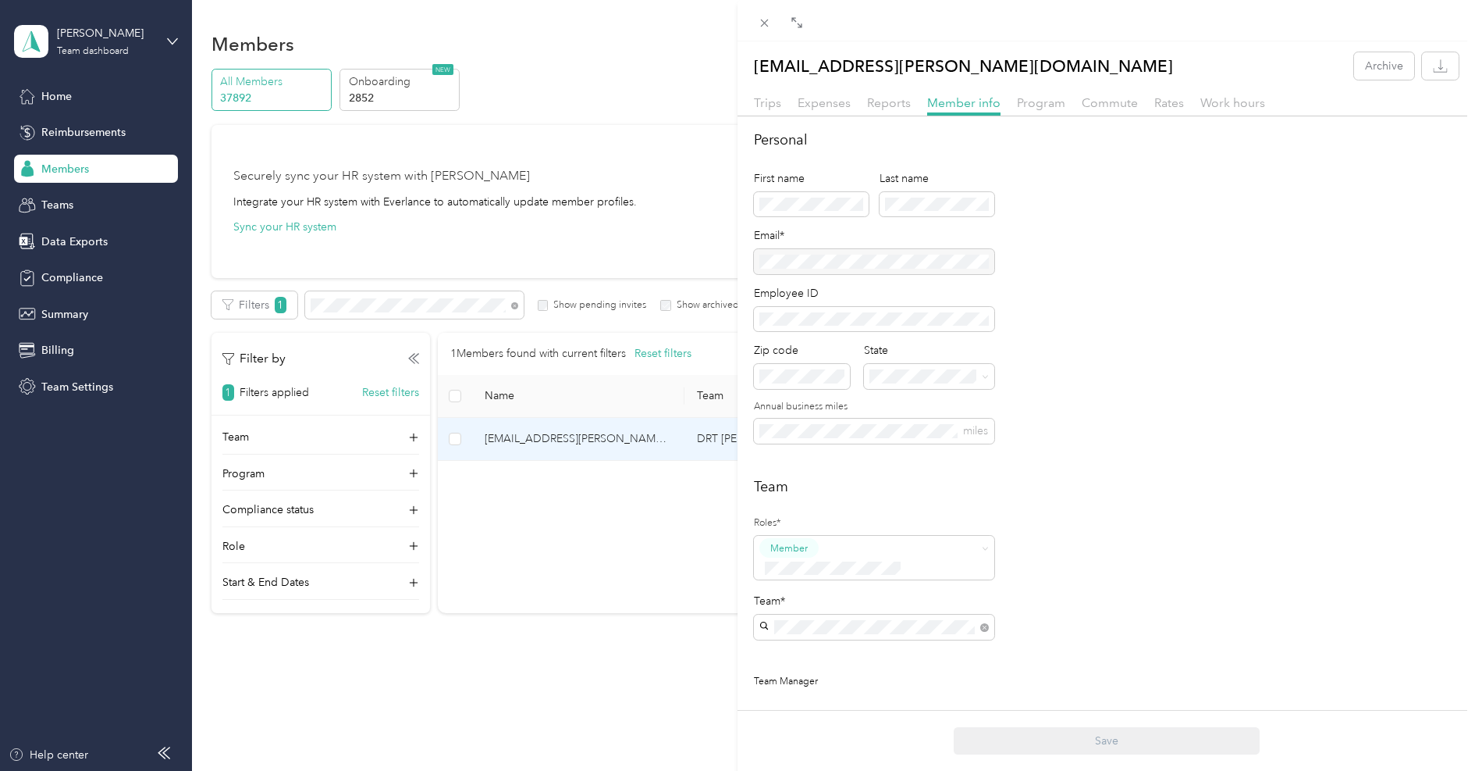
click at [834, 696] on p "[PERSON_NAME]" at bounding box center [874, 700] width 219 height 16
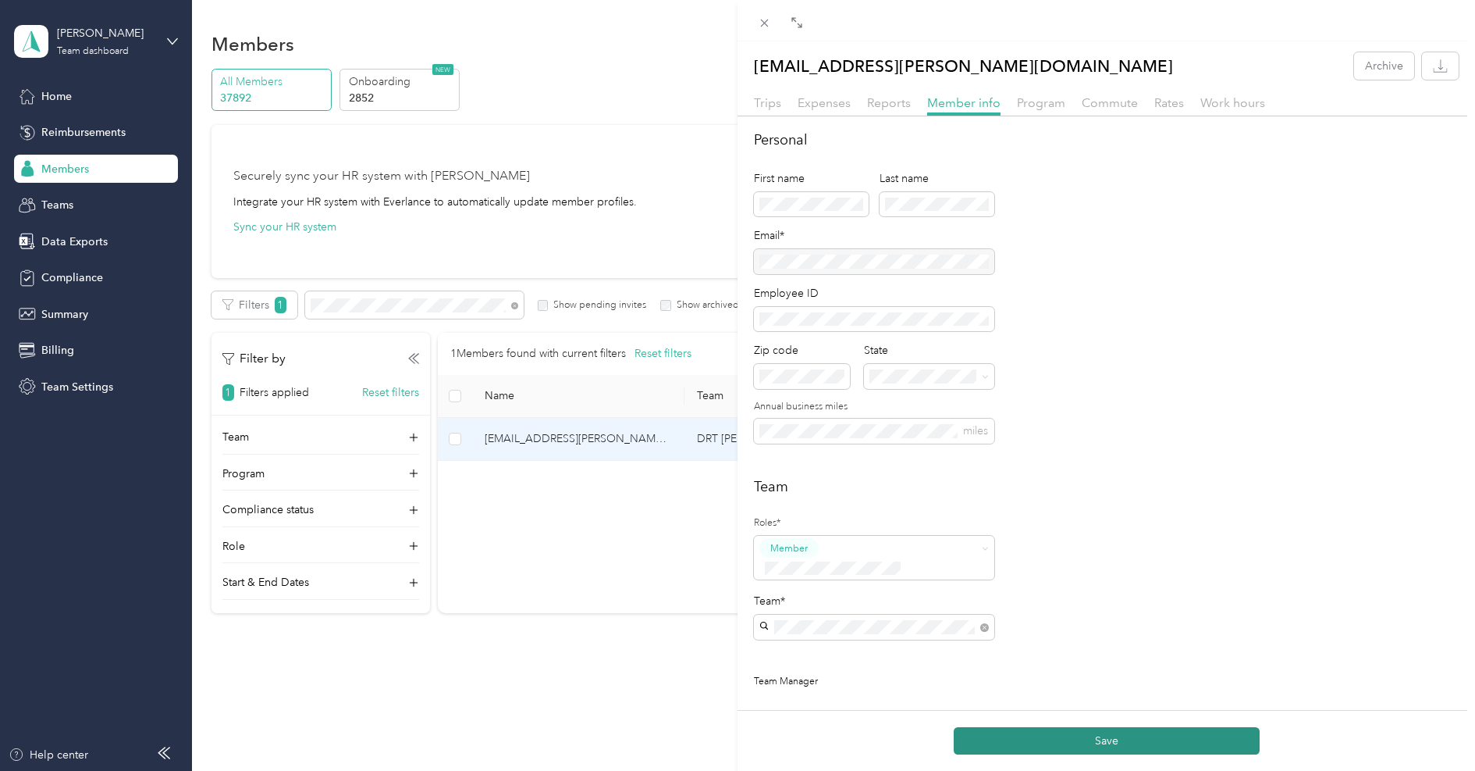
click at [1030, 733] on button "Save" at bounding box center [1107, 740] width 306 height 27
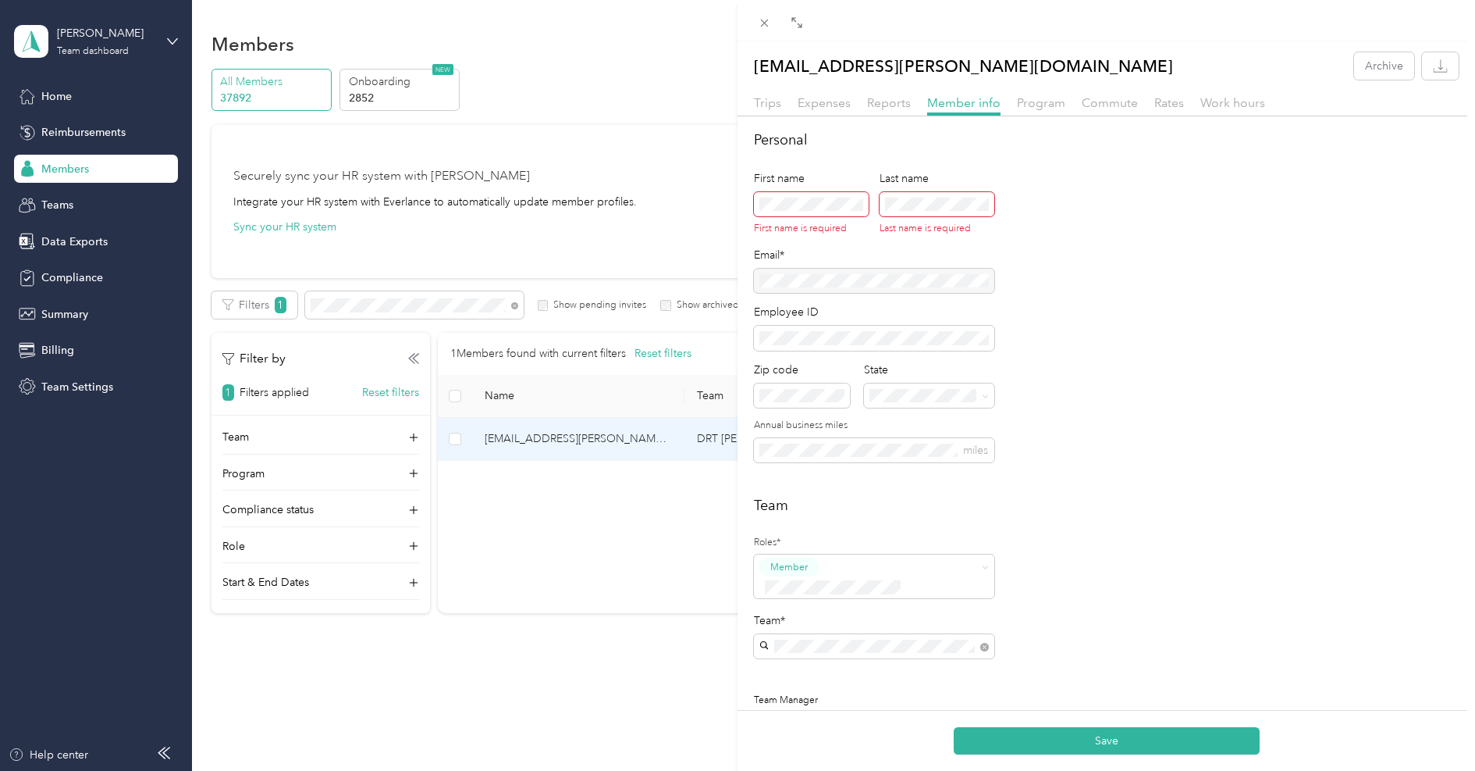
click at [817, 211] on span at bounding box center [811, 204] width 115 height 25
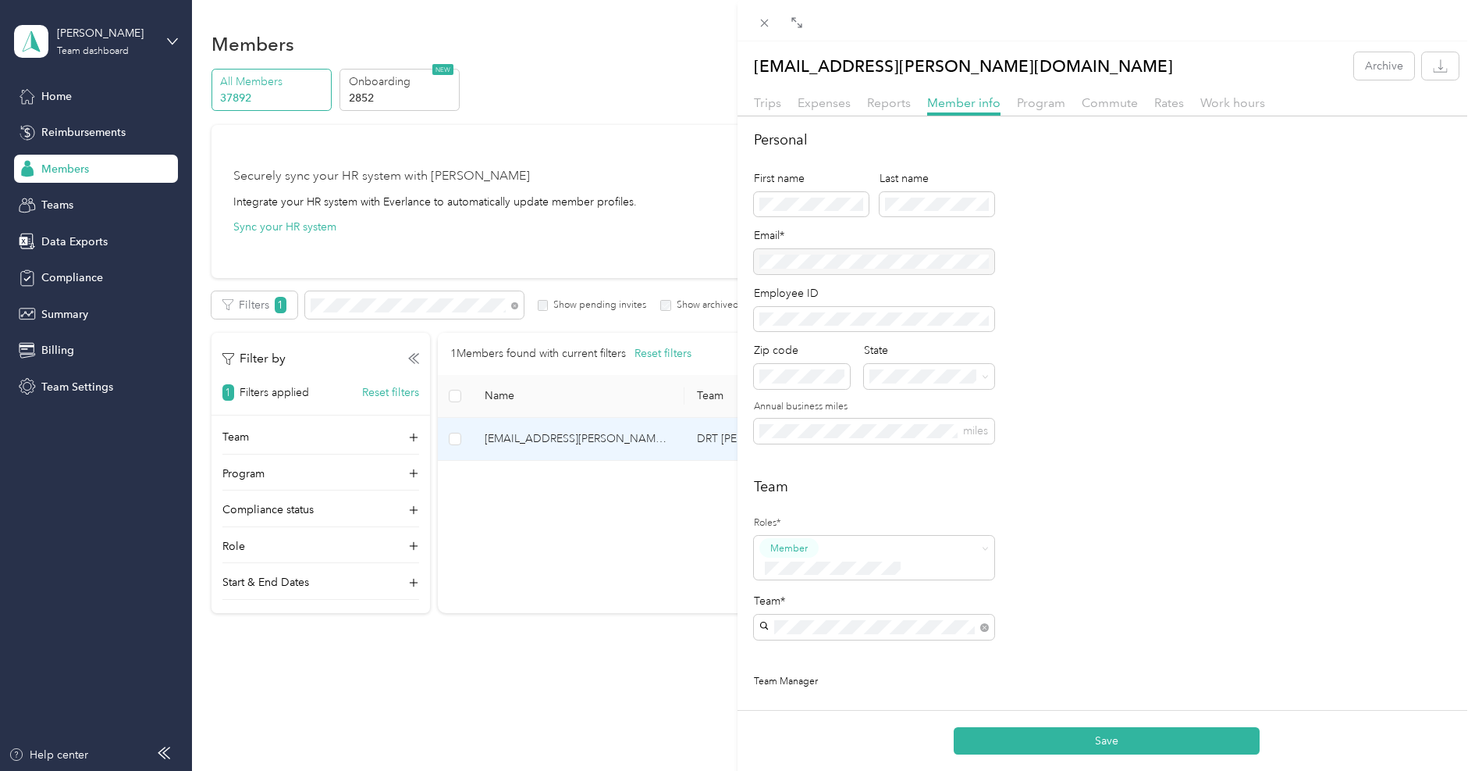
click at [945, 141] on h2 "Personal" at bounding box center [1106, 140] width 705 height 21
click at [1072, 731] on button "Save" at bounding box center [1107, 740] width 306 height 27
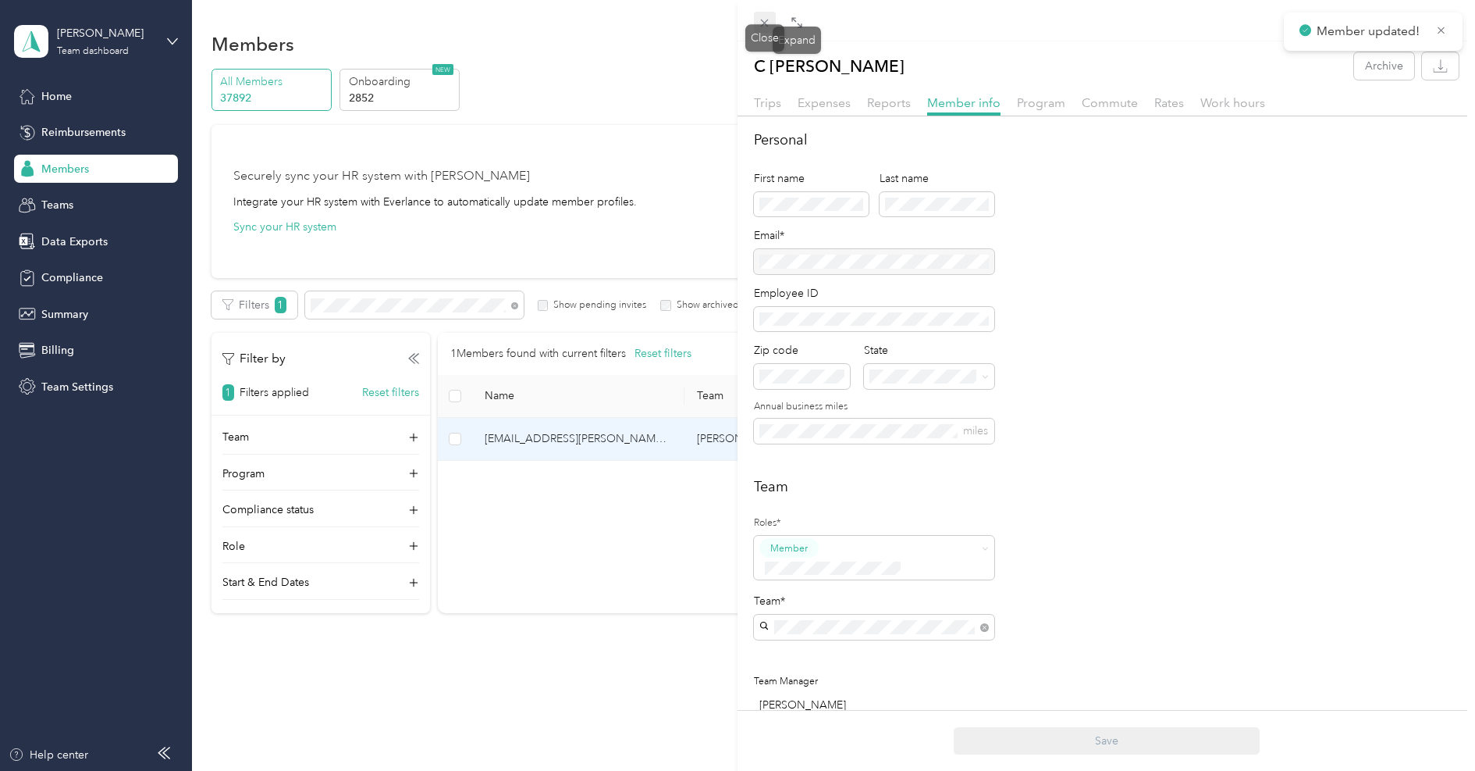
click at [759, 23] on icon at bounding box center [764, 22] width 13 height 13
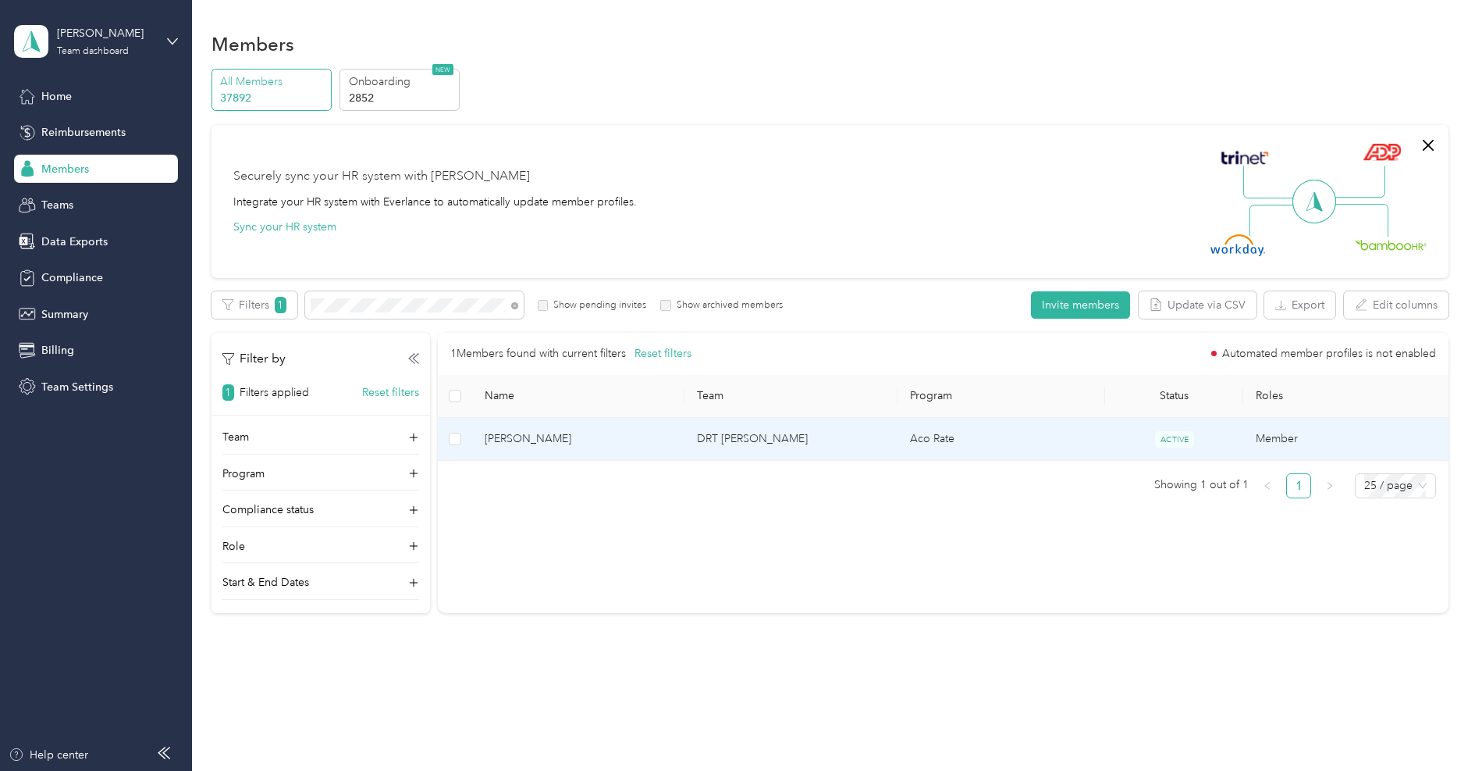
click at [585, 441] on span "[PERSON_NAME]" at bounding box center [579, 438] width 188 height 17
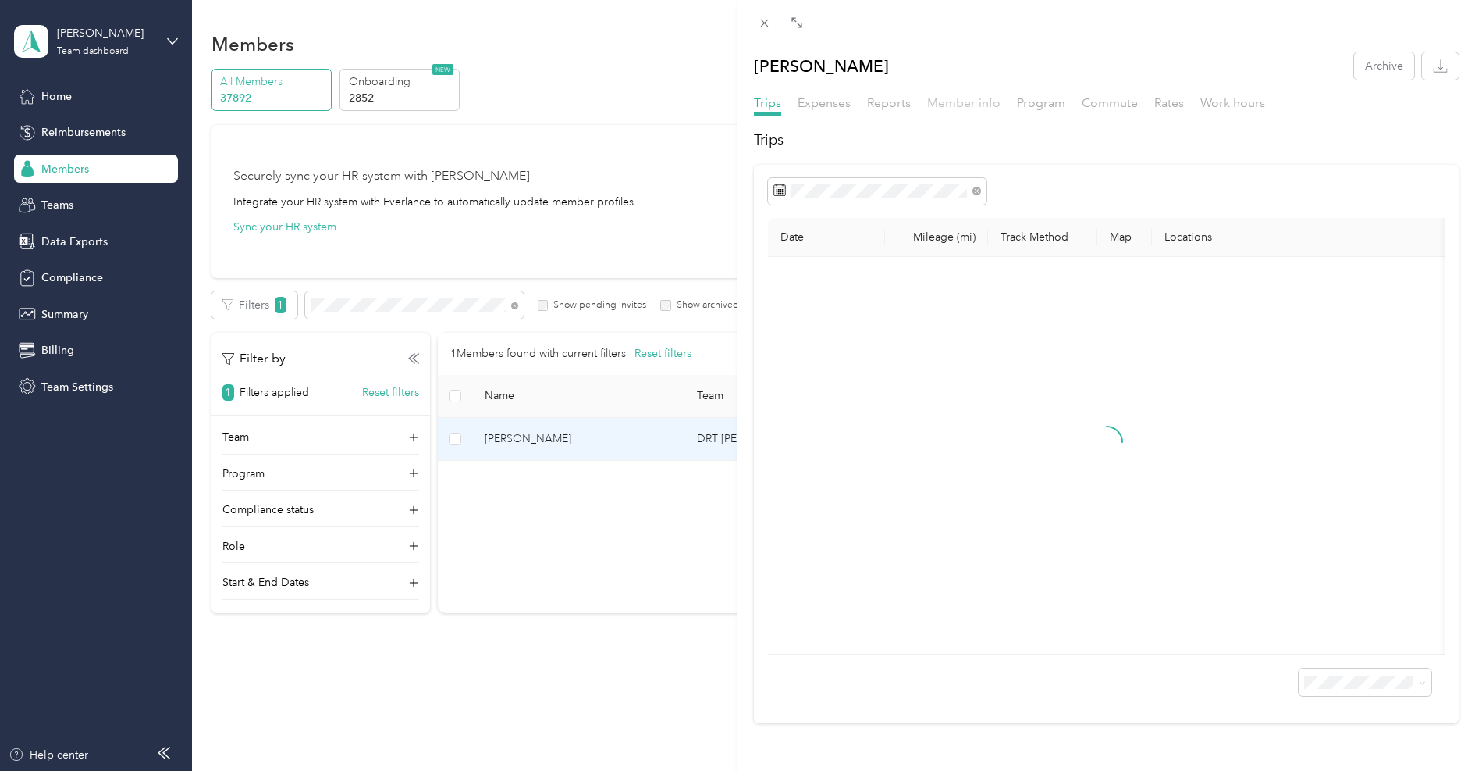
click at [973, 105] on span "Member info" at bounding box center [963, 102] width 73 height 15
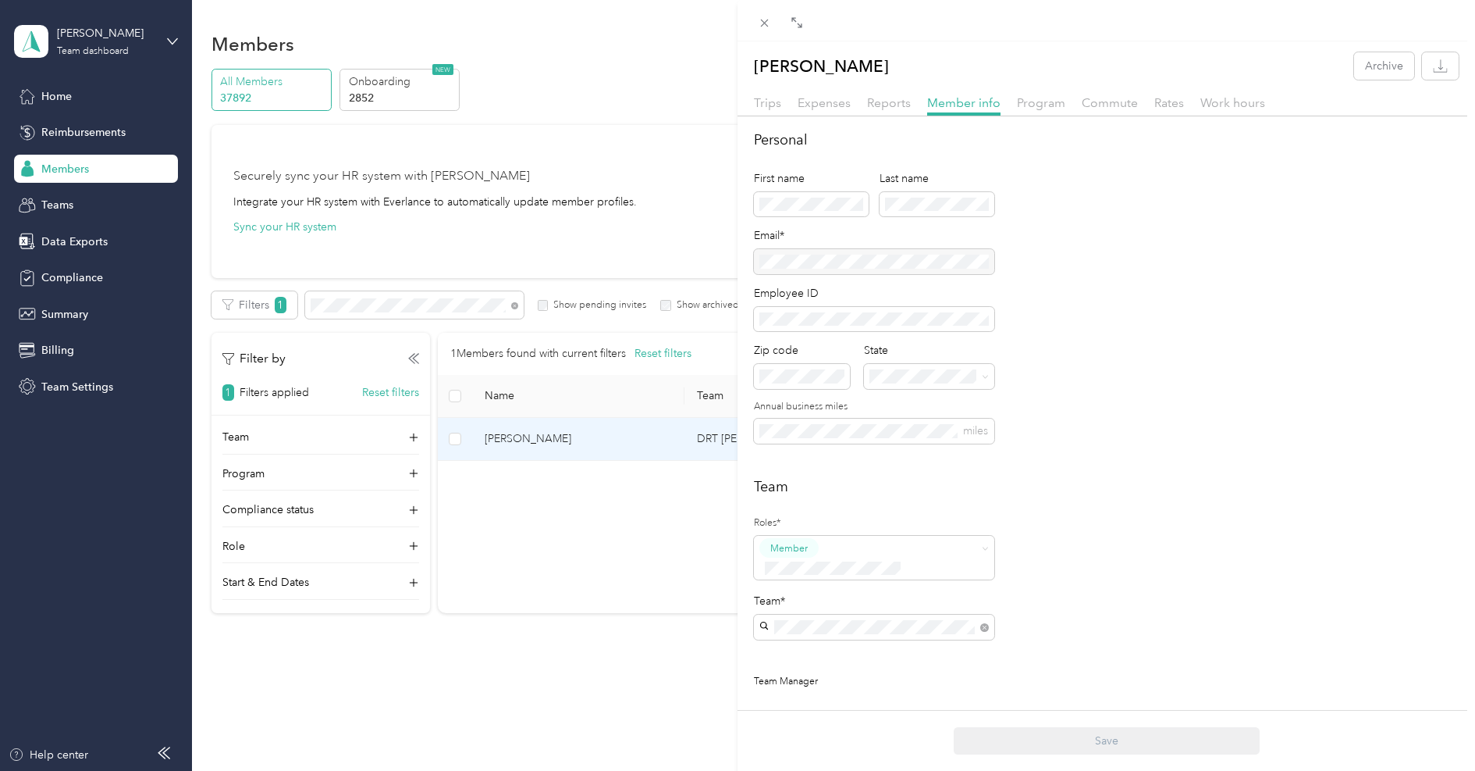
click at [806, 692] on p "[PERSON_NAME]" at bounding box center [874, 700] width 219 height 16
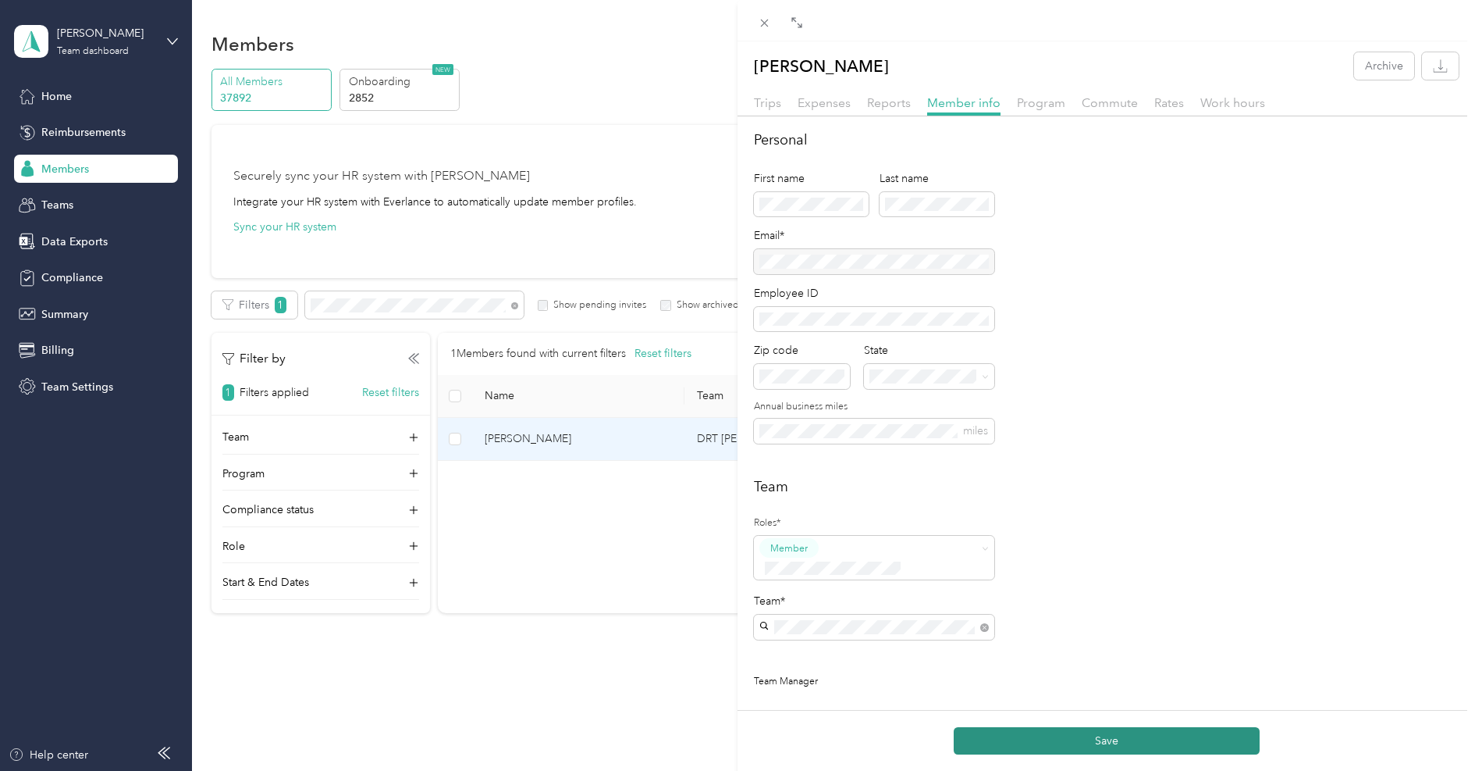
click at [1033, 746] on button "Save" at bounding box center [1107, 740] width 306 height 27
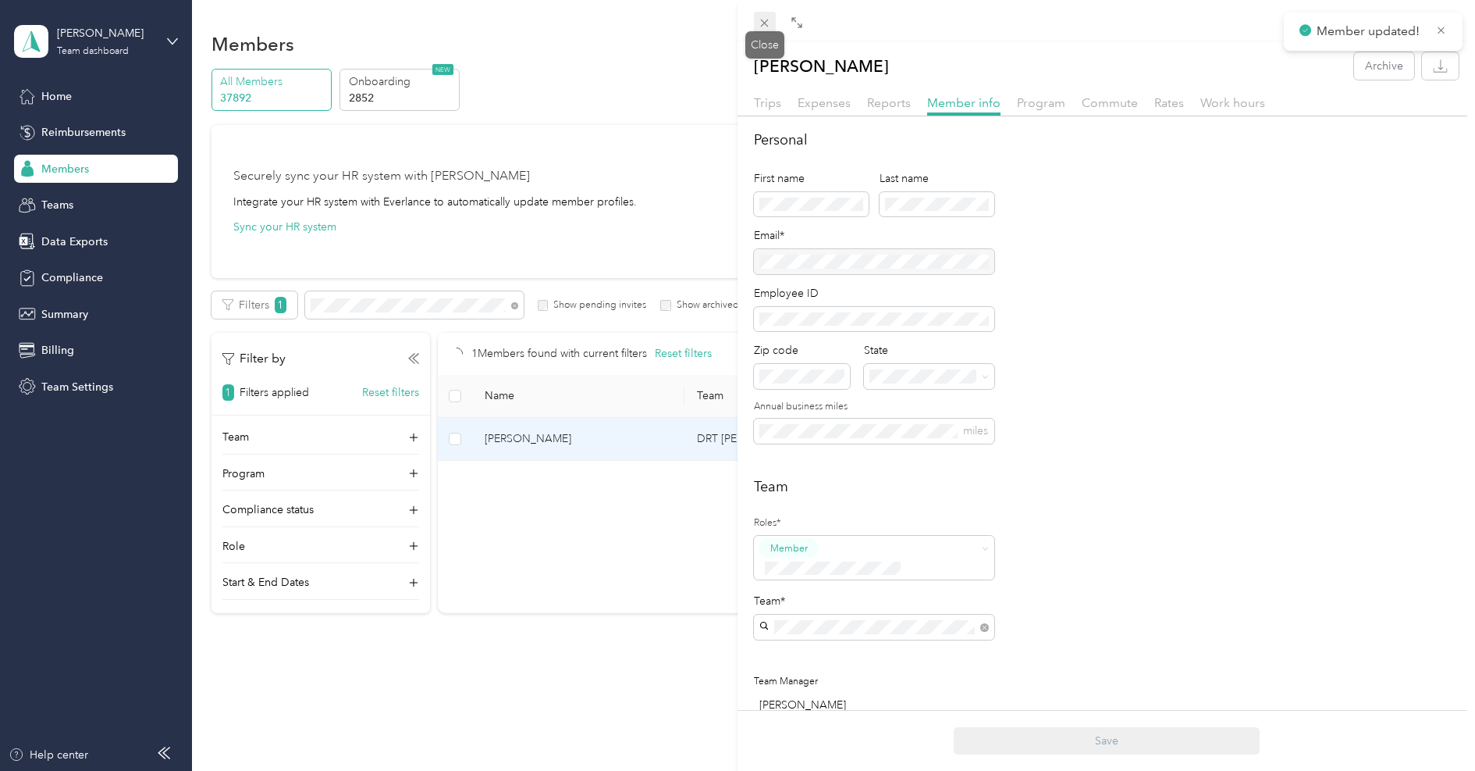
click at [766, 24] on icon at bounding box center [765, 24] width 8 height 8
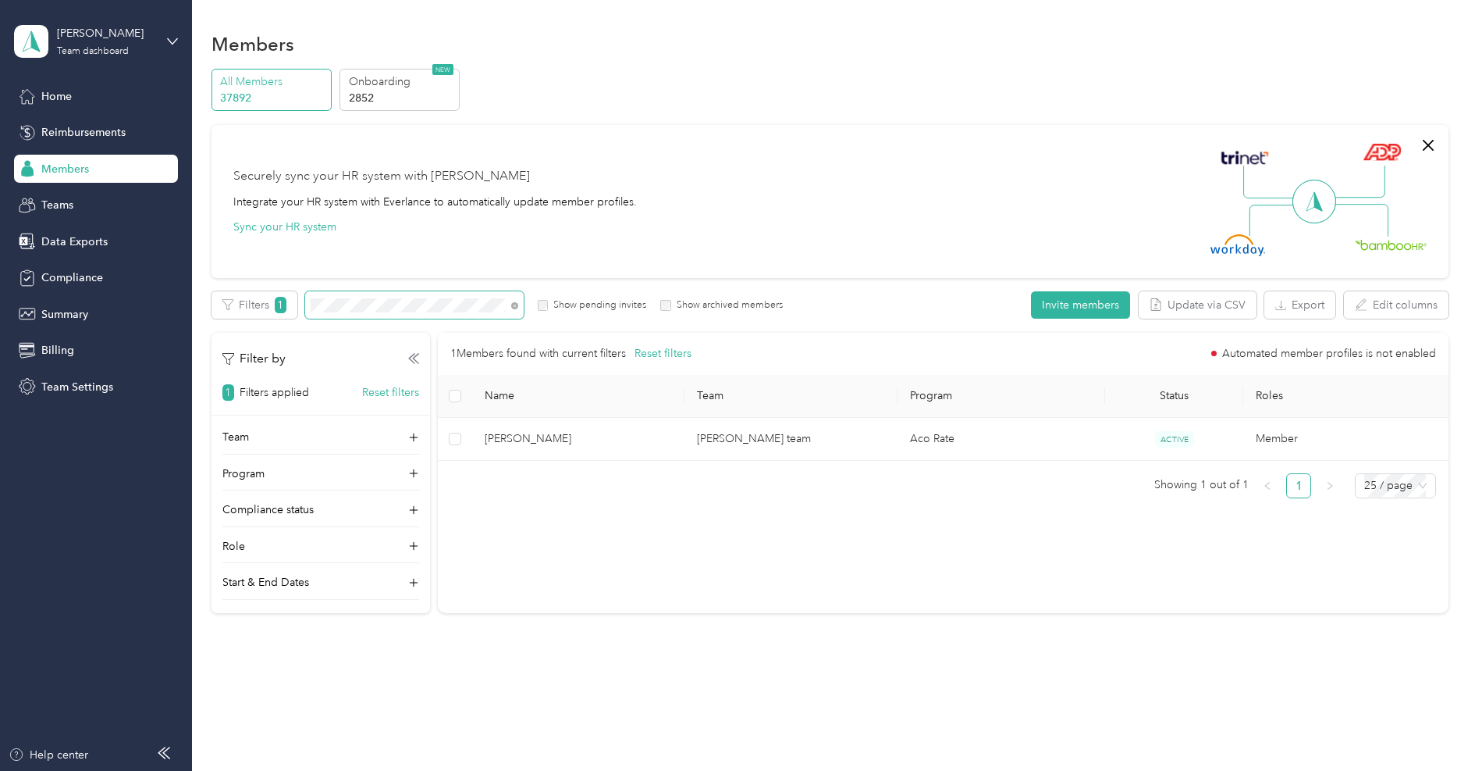
click at [488, 316] on span at bounding box center [414, 304] width 219 height 27
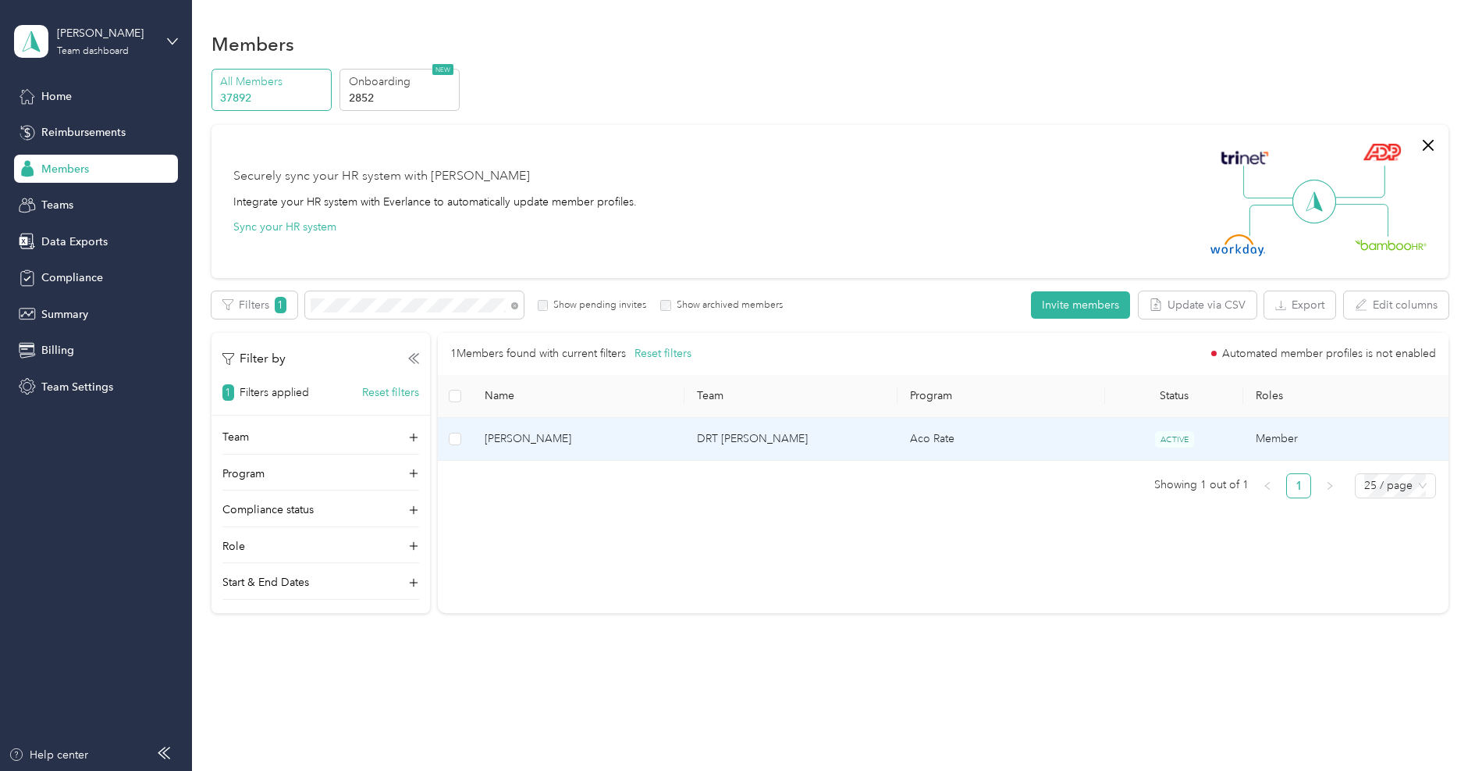
click at [630, 452] on td "[PERSON_NAME]" at bounding box center [578, 439] width 213 height 43
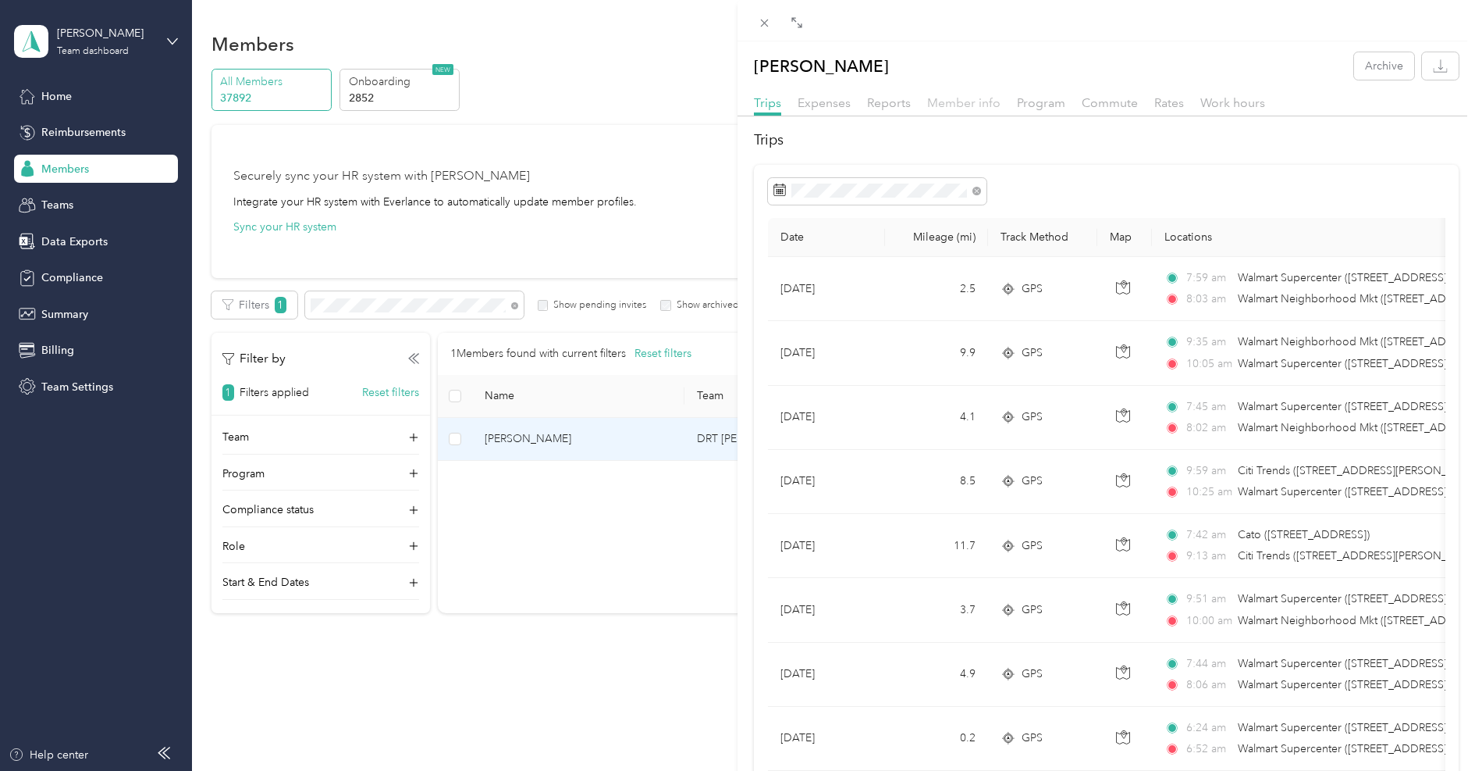
click at [970, 105] on span "Member info" at bounding box center [963, 102] width 73 height 15
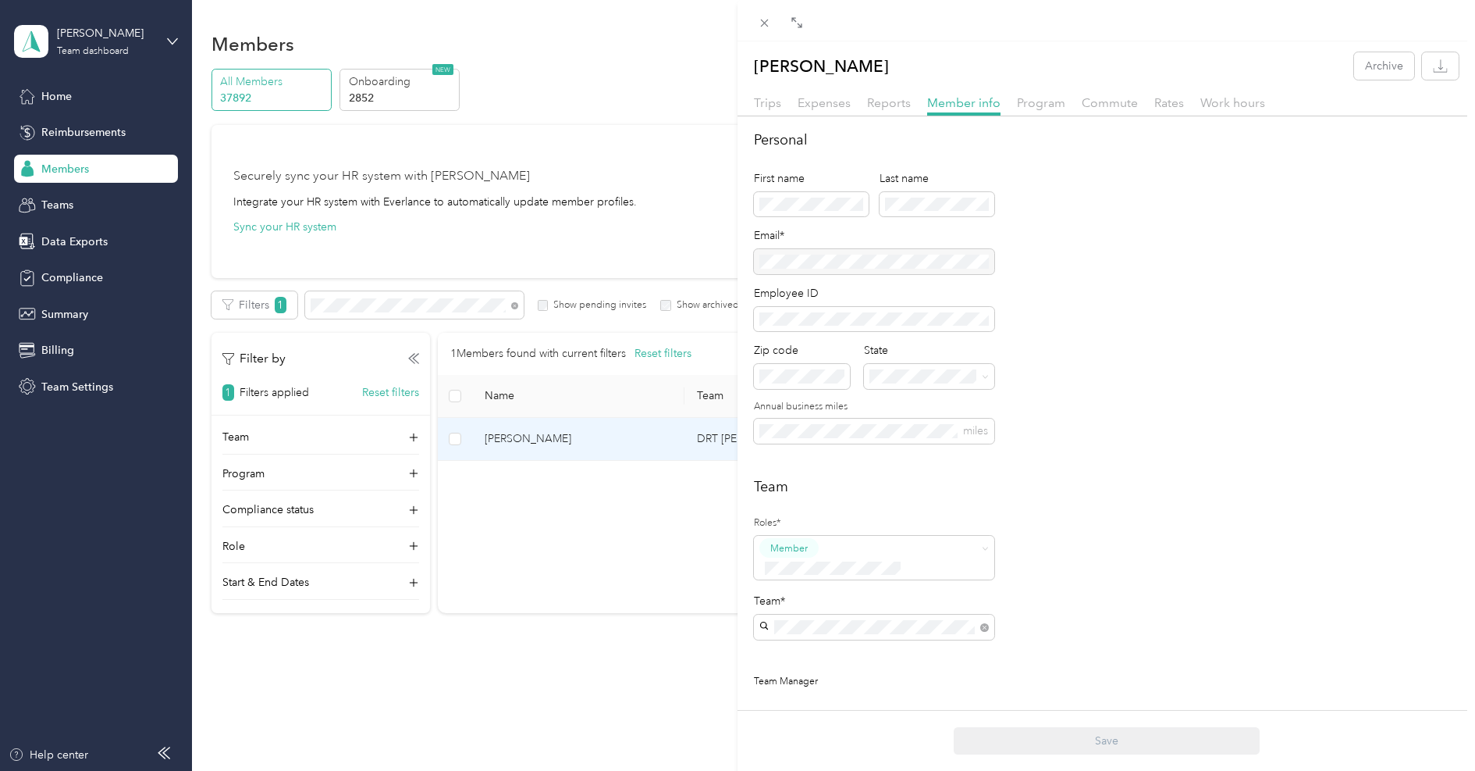
click at [819, 688] on div "[PERSON_NAME] team [PERSON_NAME]" at bounding box center [874, 692] width 219 height 36
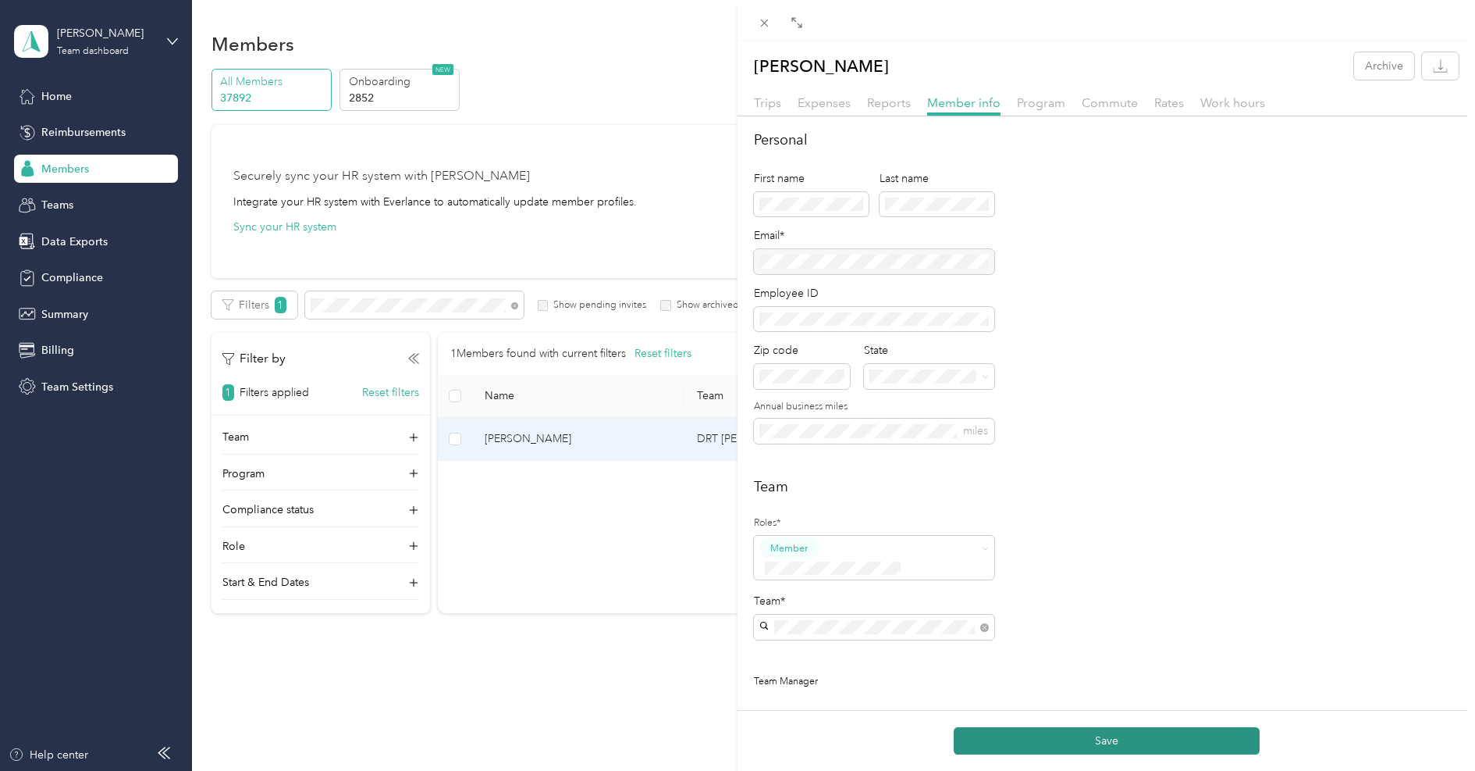
click at [1027, 744] on button "Save" at bounding box center [1107, 740] width 306 height 27
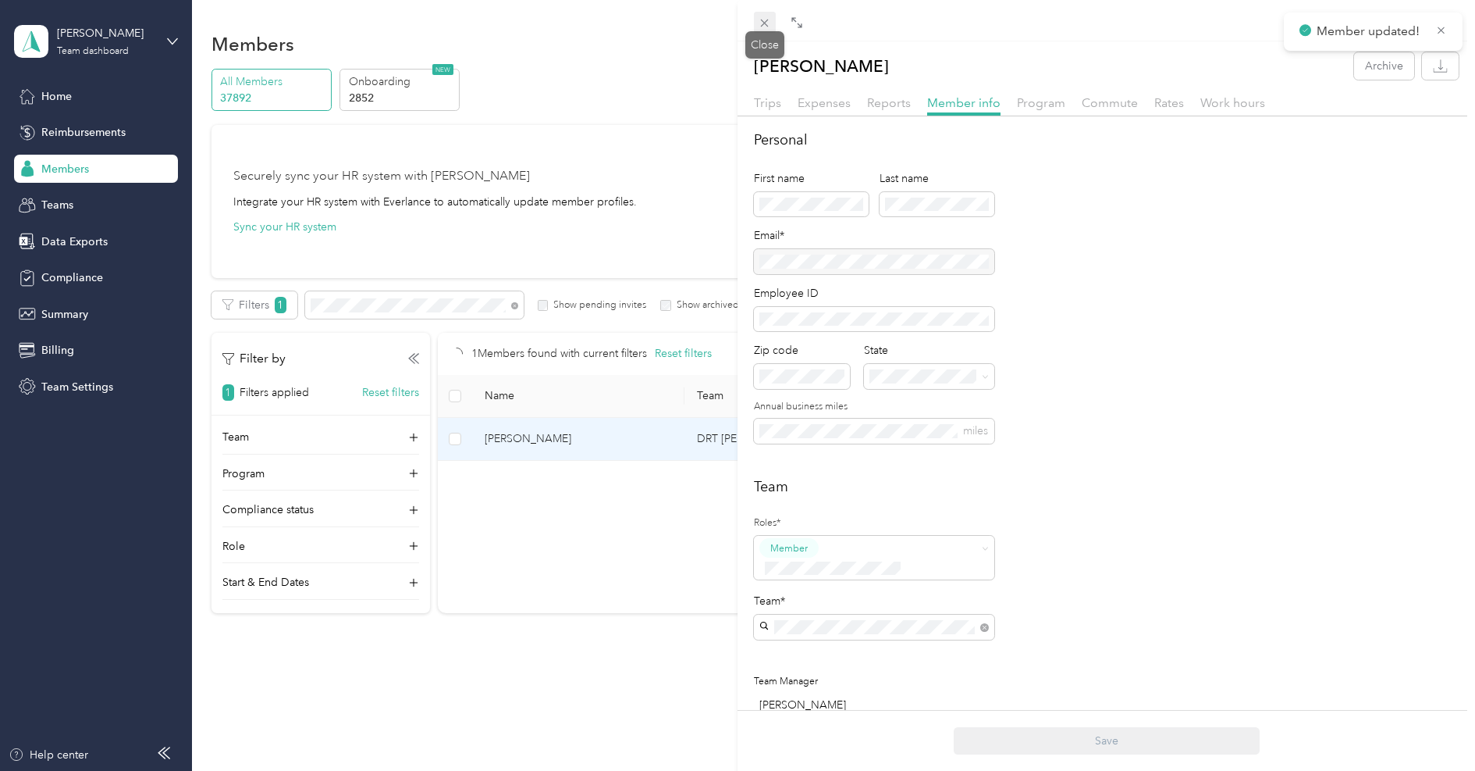
click at [764, 22] on icon at bounding box center [764, 22] width 13 height 13
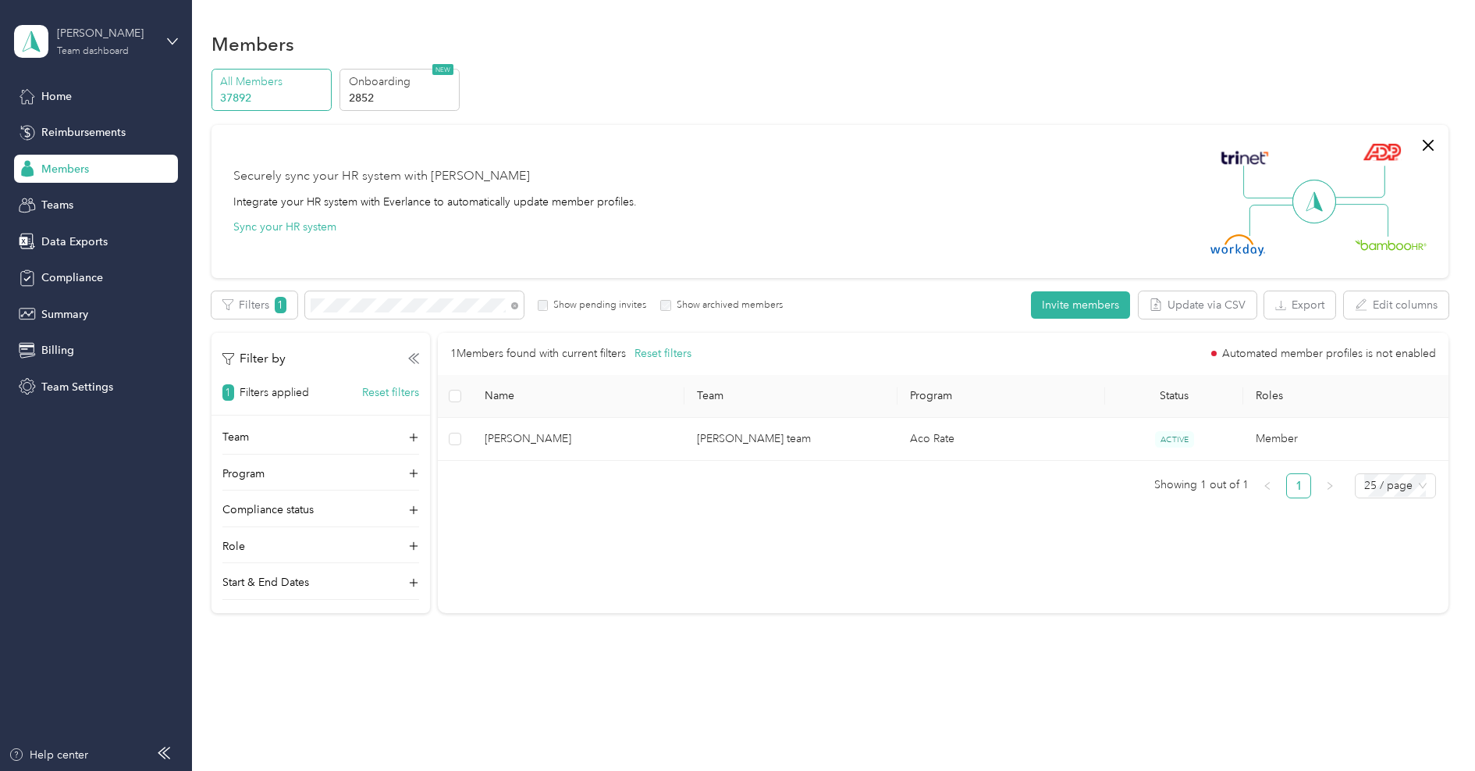
click at [62, 50] on div "Team dashboard" at bounding box center [93, 51] width 72 height 9
click at [70, 201] on div "Log out" at bounding box center [58, 199] width 60 height 16
